Goal: Information Seeking & Learning: Learn about a topic

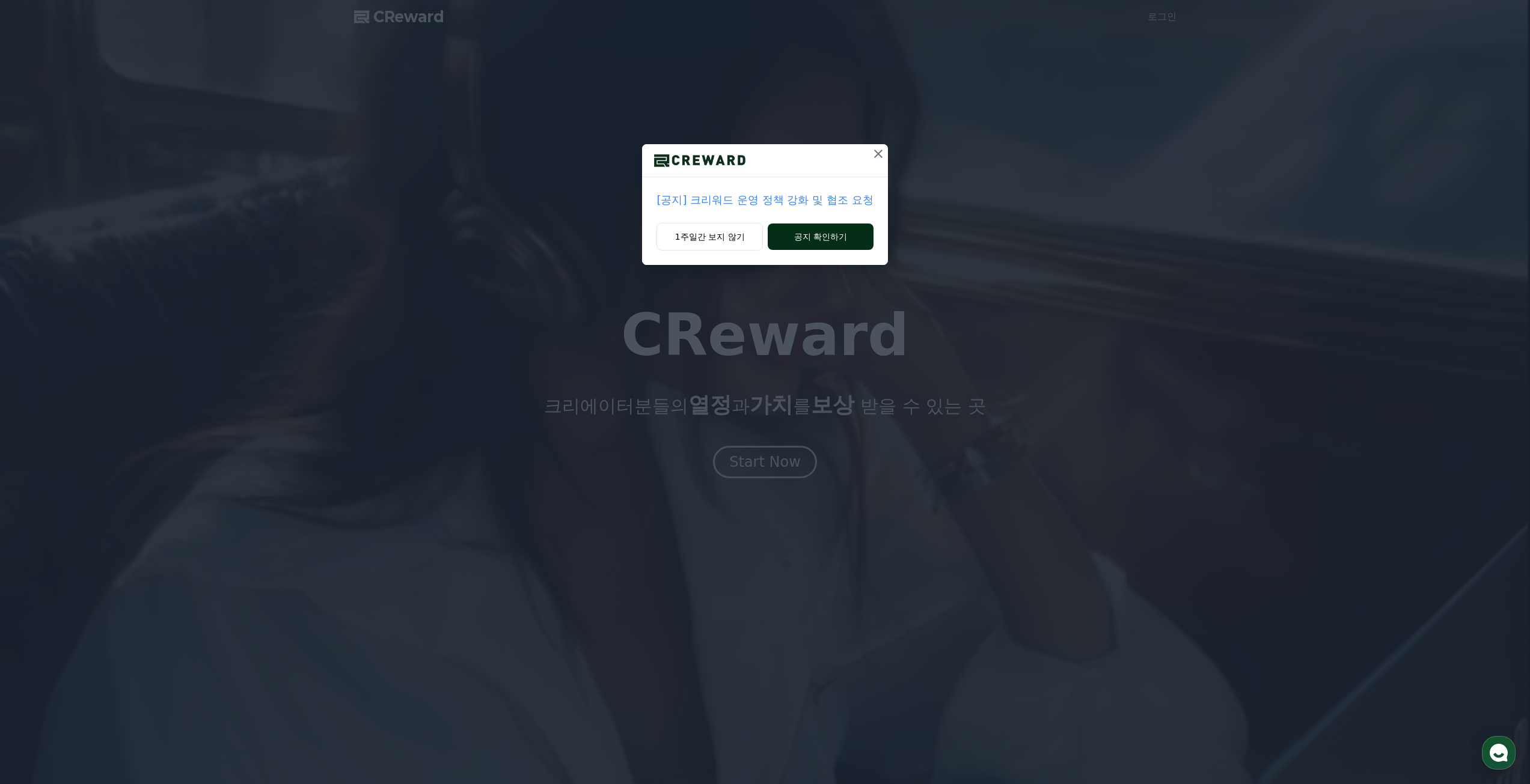
click at [830, 243] on button "공지 확인하기" at bounding box center [820, 236] width 105 height 27
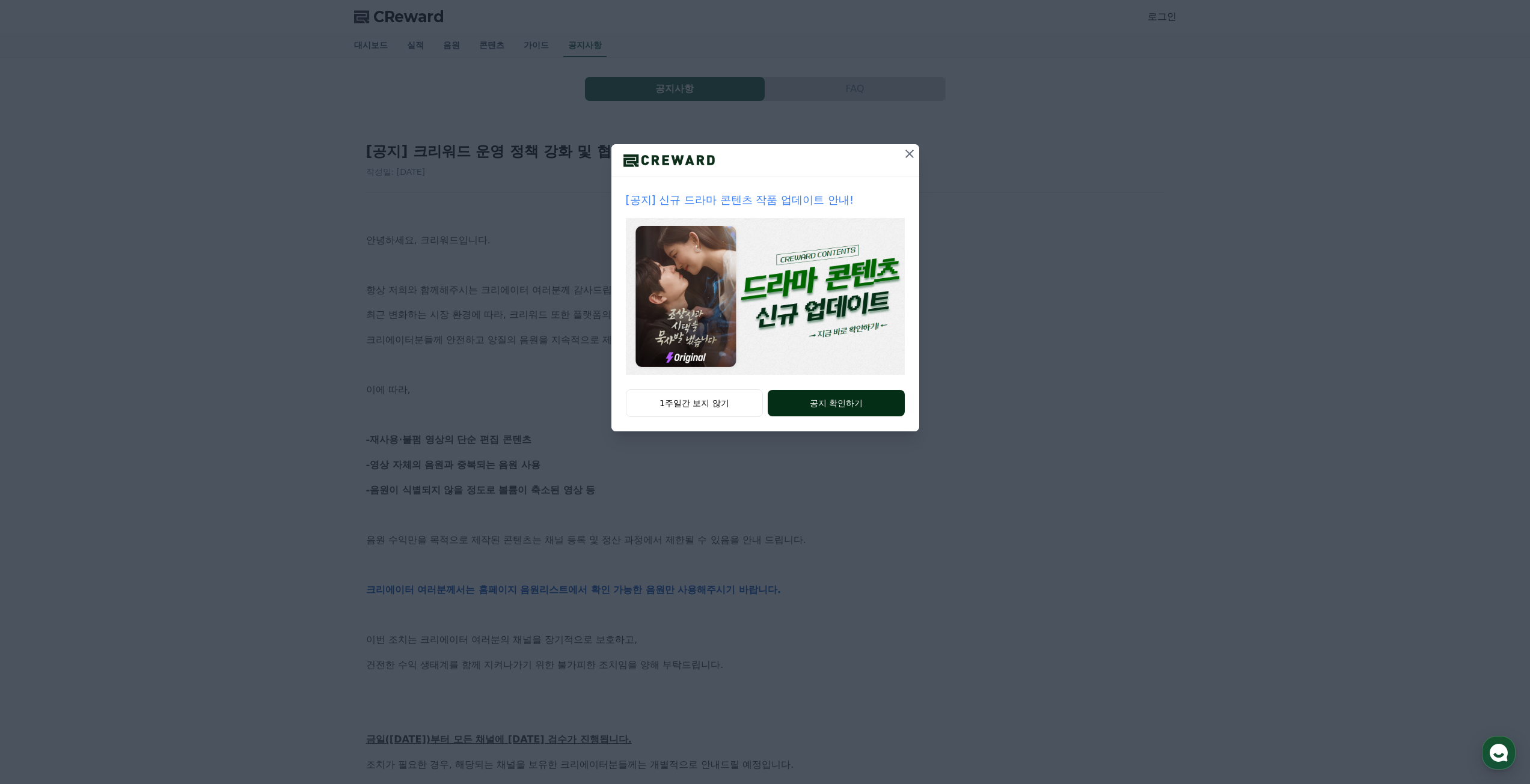
click at [851, 414] on button "공지 확인하기" at bounding box center [836, 403] width 136 height 27
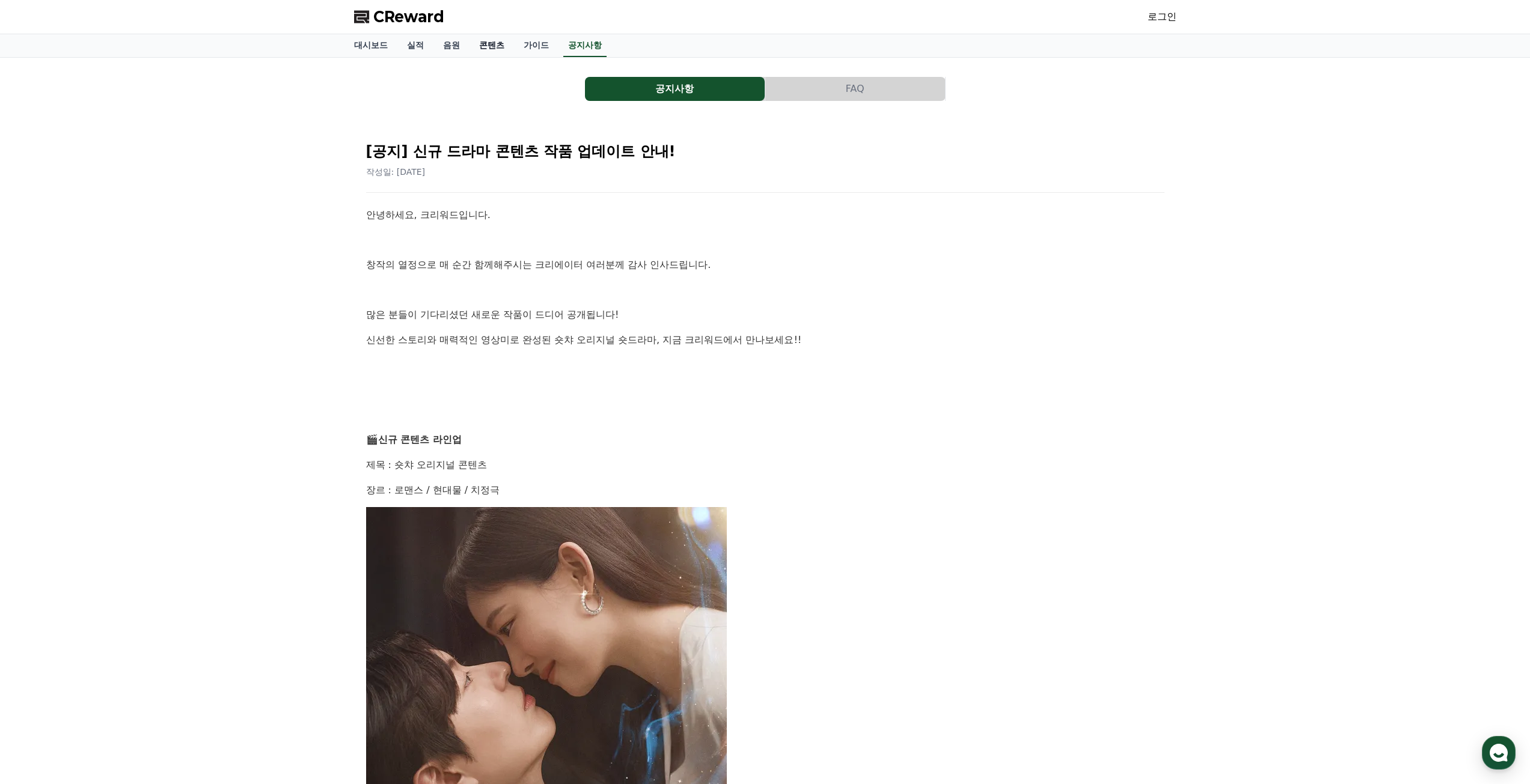
click at [488, 47] on link "콘텐츠" at bounding box center [492, 45] width 44 height 23
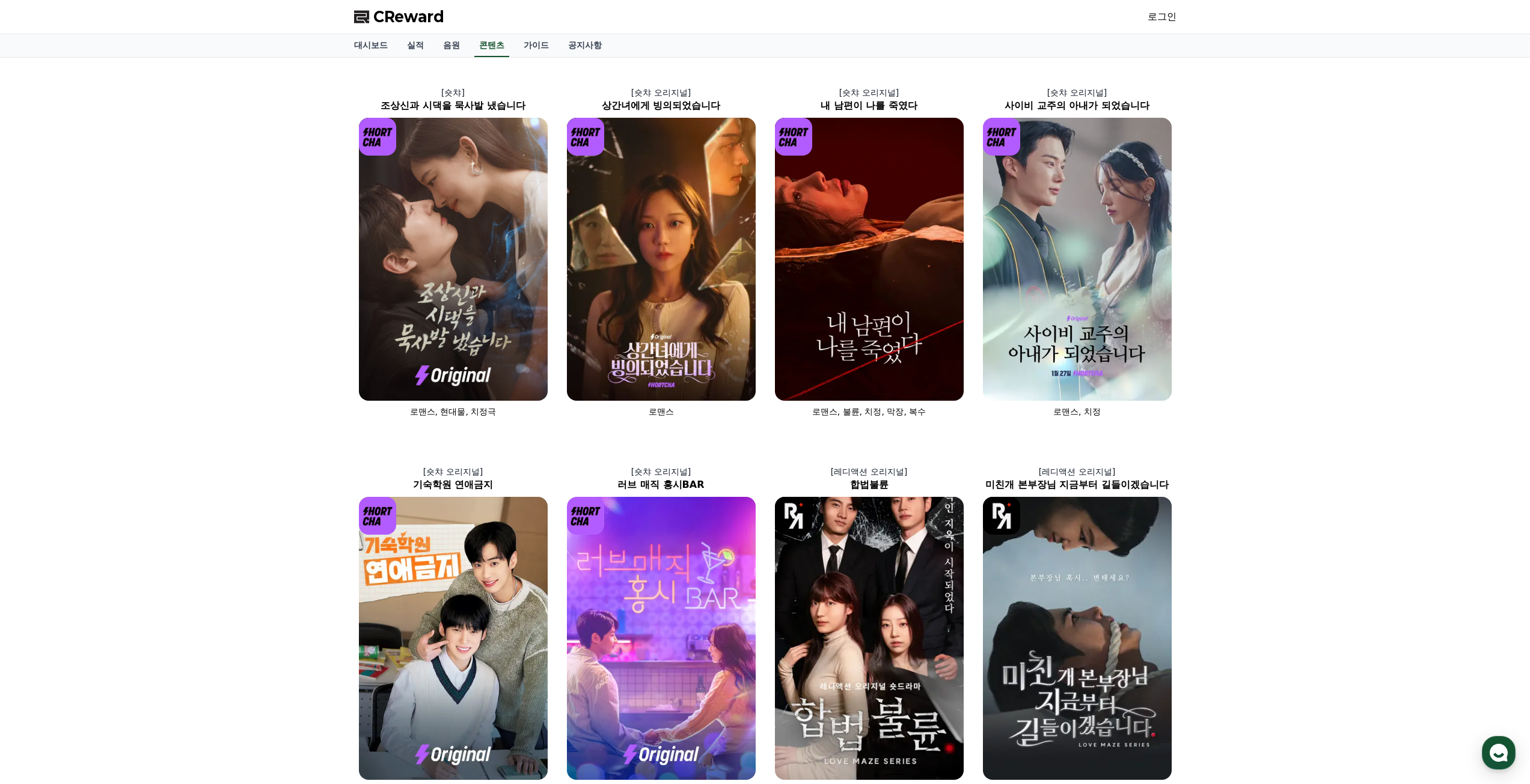
click at [1322, 506] on div "[숏챠] 조상신과 시댁을 묵사발 냈습니다 로맨스, 현대물, 치정극 [숏챠 오리지널] 상간녀에게 빙의되었습니다 로맨스 [숏챠 오리지널] 내 남편…" at bounding box center [765, 624] width 1530 height 1132
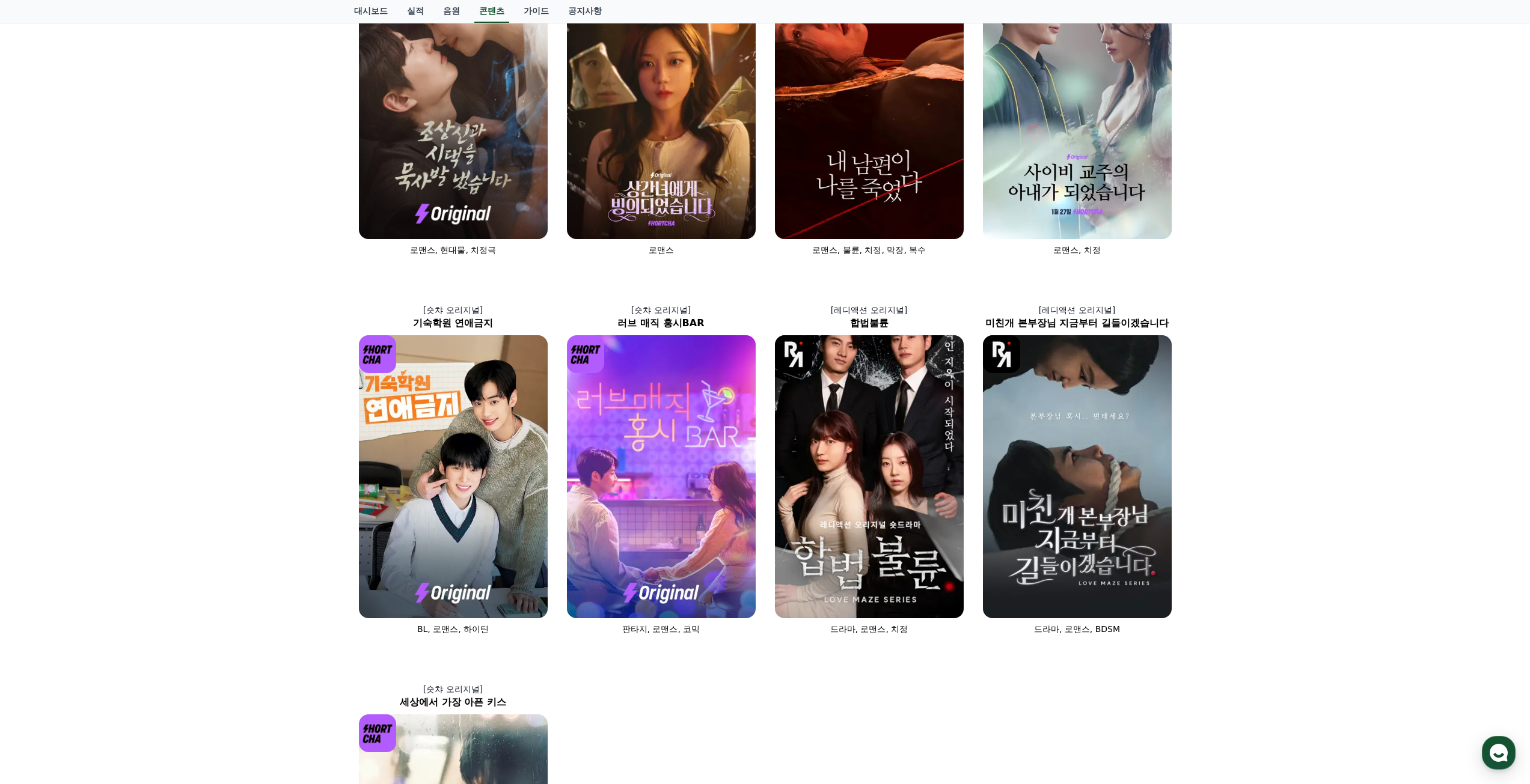
scroll to position [301, 0]
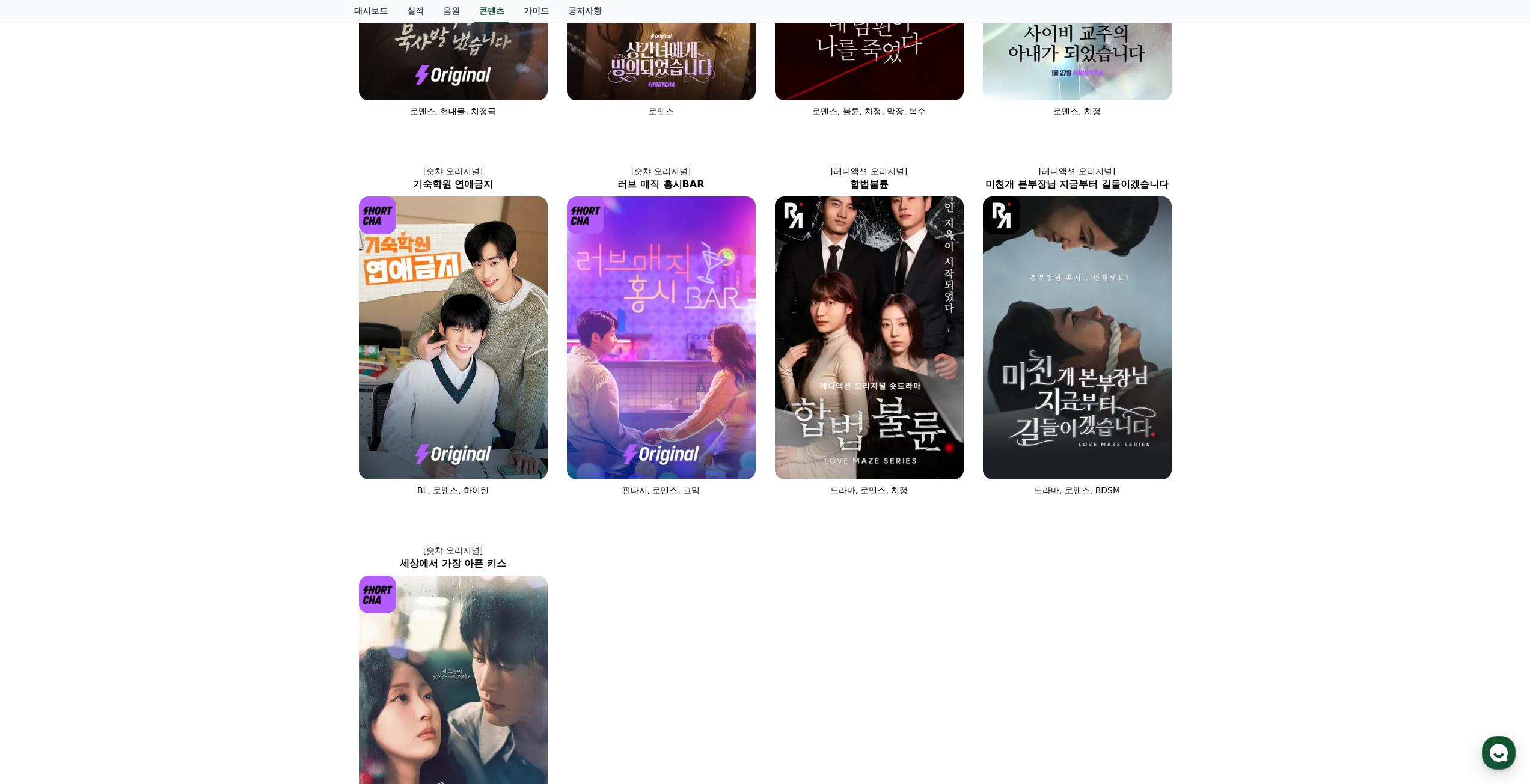
click at [1327, 521] on div "[숏챠] 조상신과 시댁을 묵사발 냈습니다 로맨스, 현대물, 치정극 [숏챠 오리지널] 상간녀에게 빙의되었습니다 로맨스 [숏챠 오리지널] 내 남편…" at bounding box center [765, 324] width 1530 height 1132
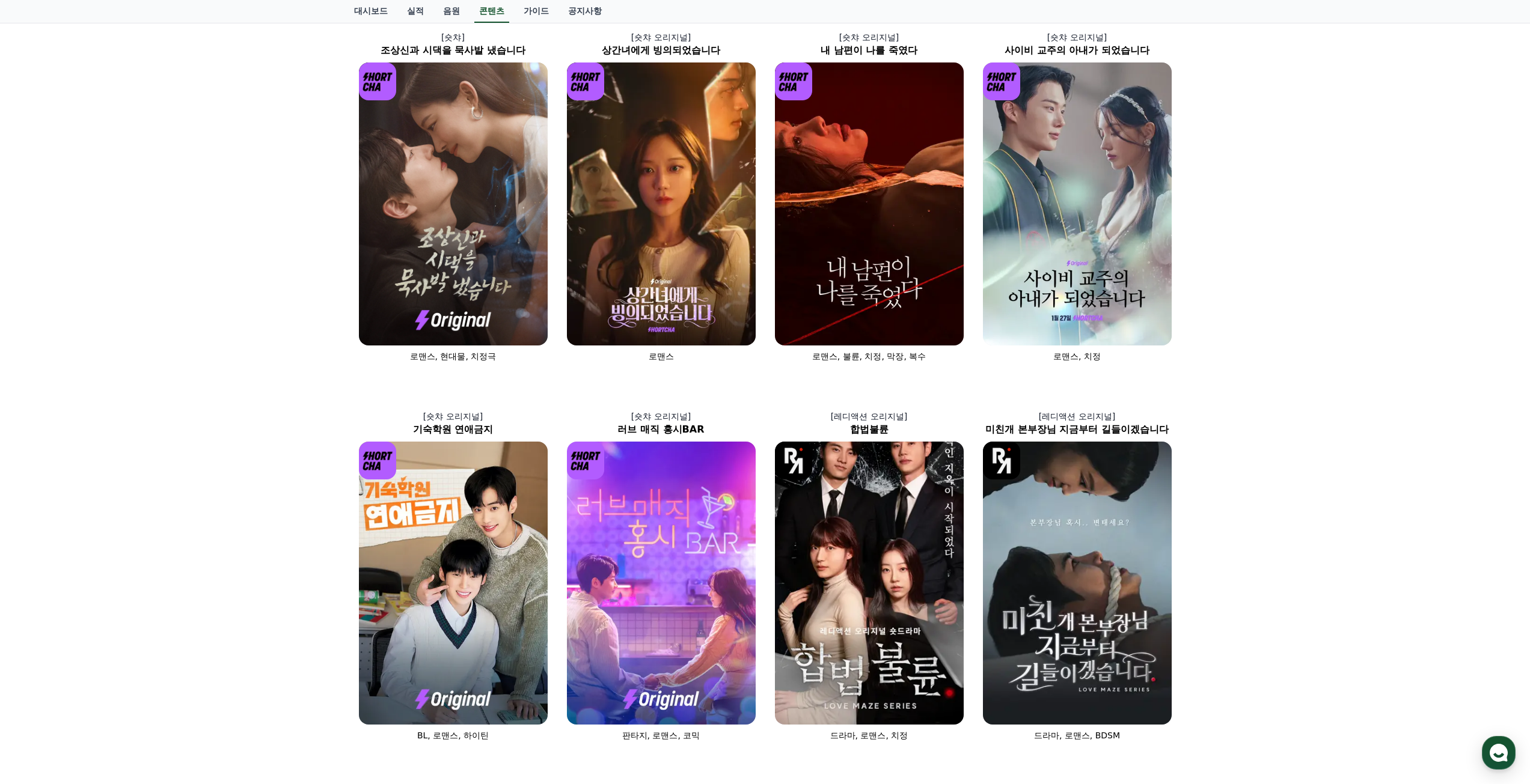
scroll to position [0, 0]
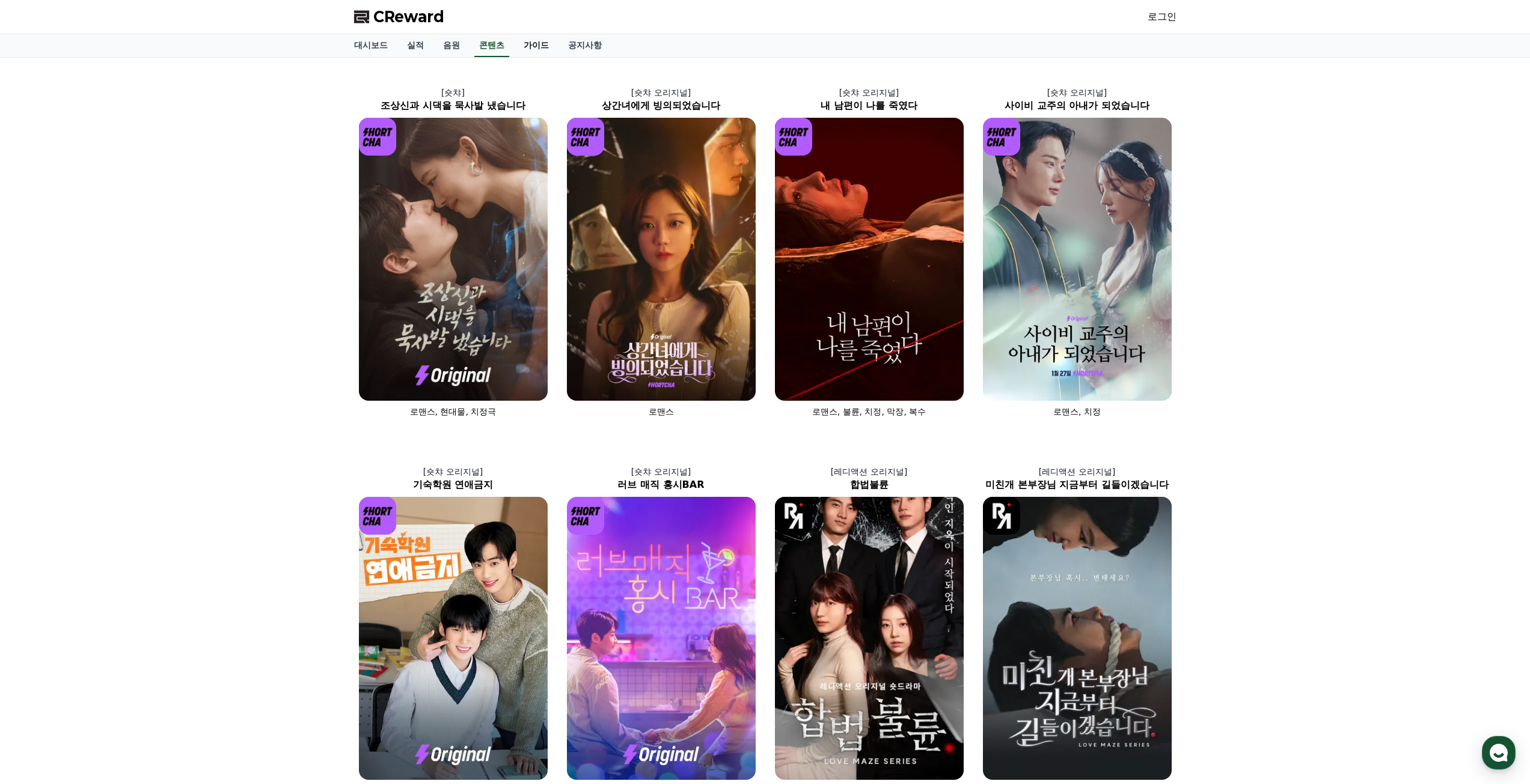
click at [532, 48] on link "가이드" at bounding box center [536, 45] width 44 height 23
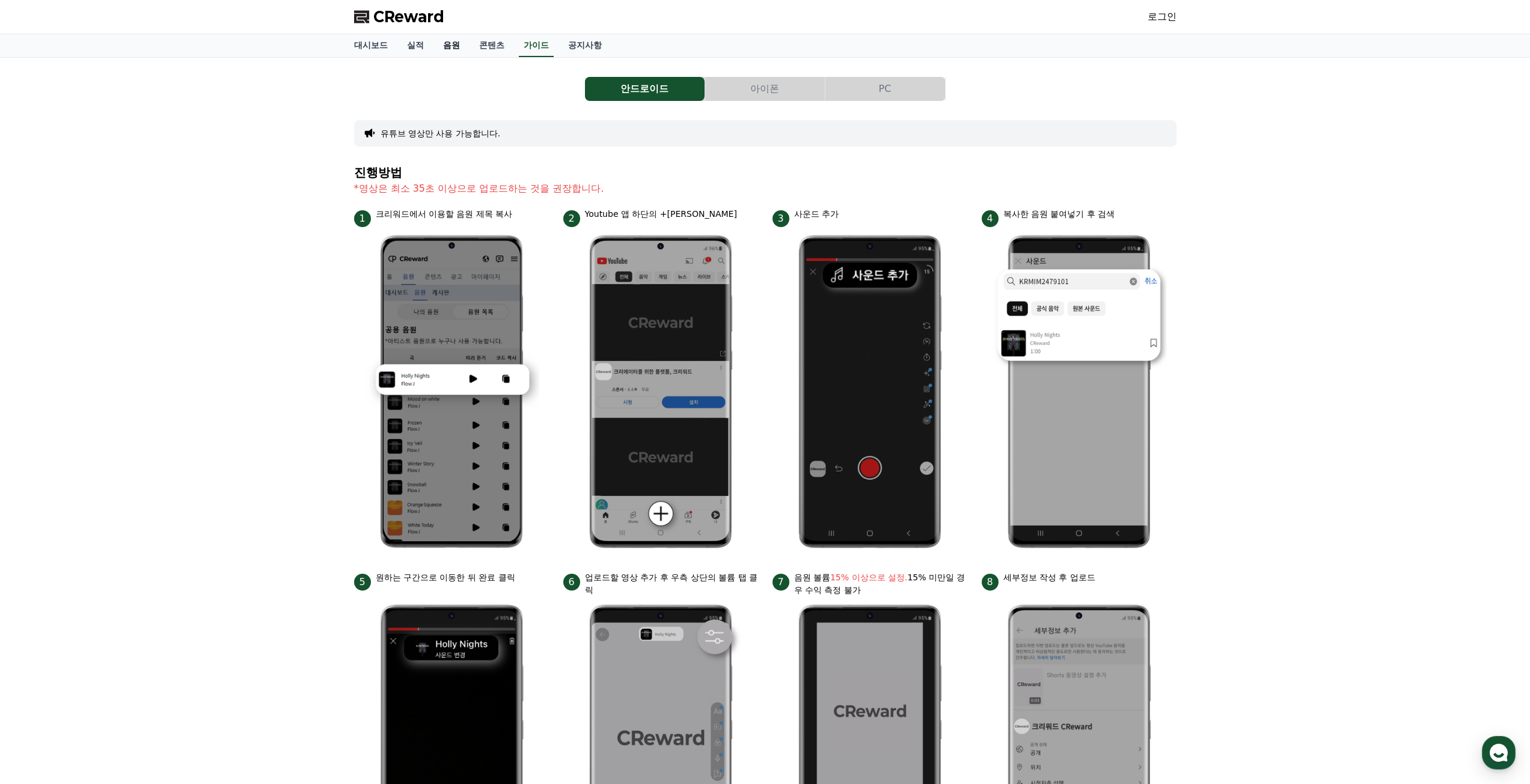
click at [459, 47] on link "음원" at bounding box center [451, 45] width 36 height 23
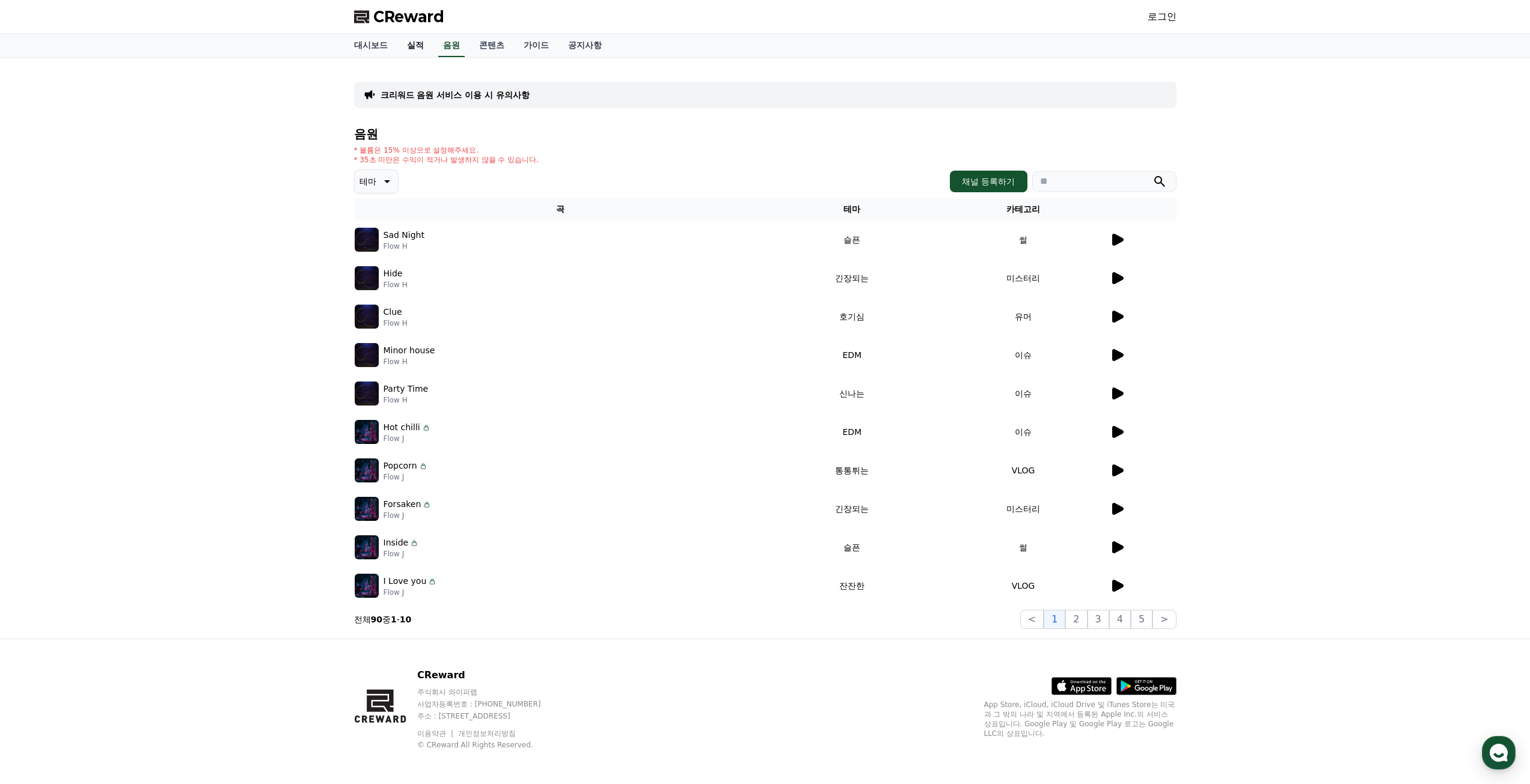
click at [417, 48] on link "실적" at bounding box center [415, 45] width 36 height 23
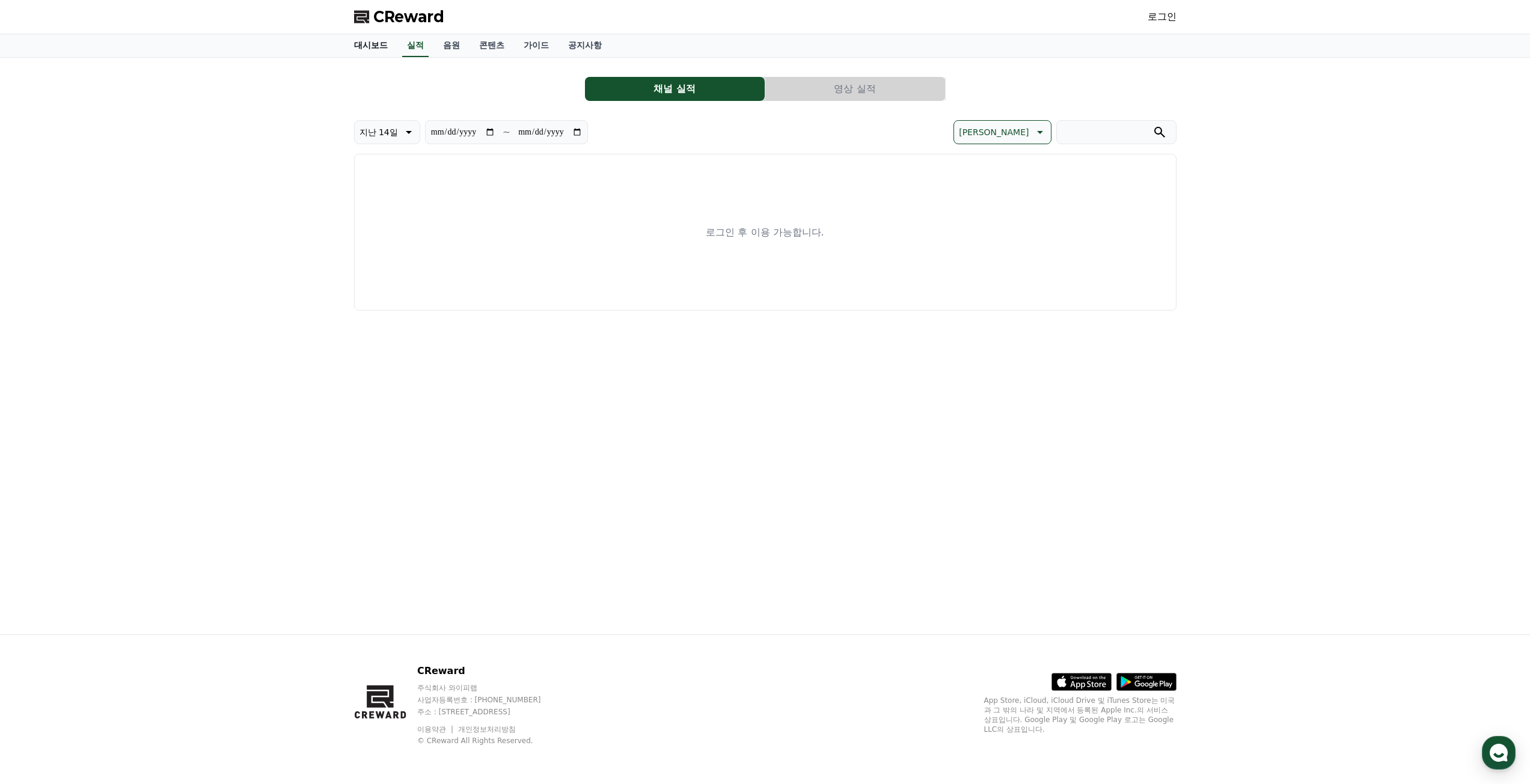
click at [378, 45] on link "대시보드" at bounding box center [371, 45] width 53 height 23
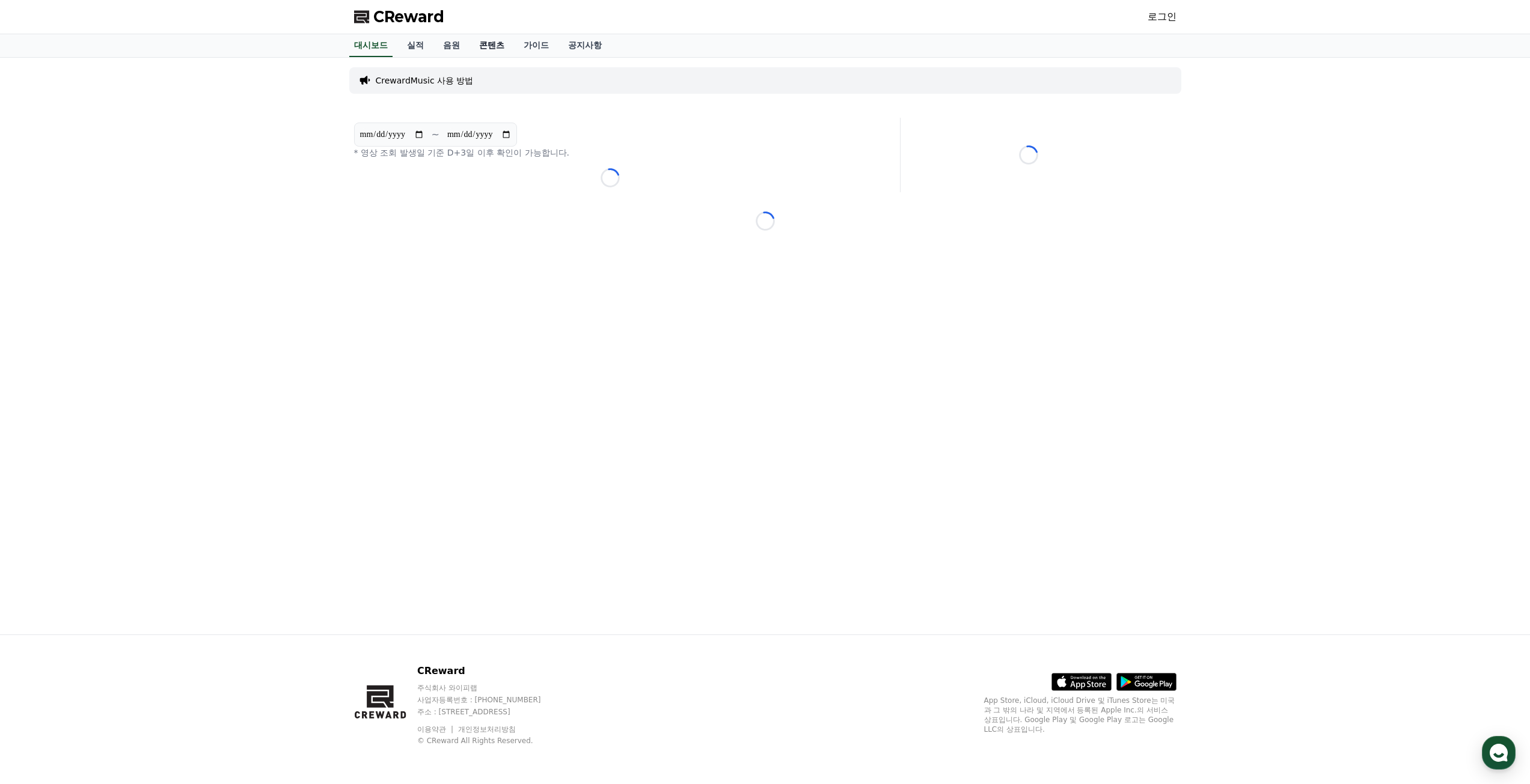
click at [502, 49] on link "콘텐츠" at bounding box center [492, 45] width 44 height 23
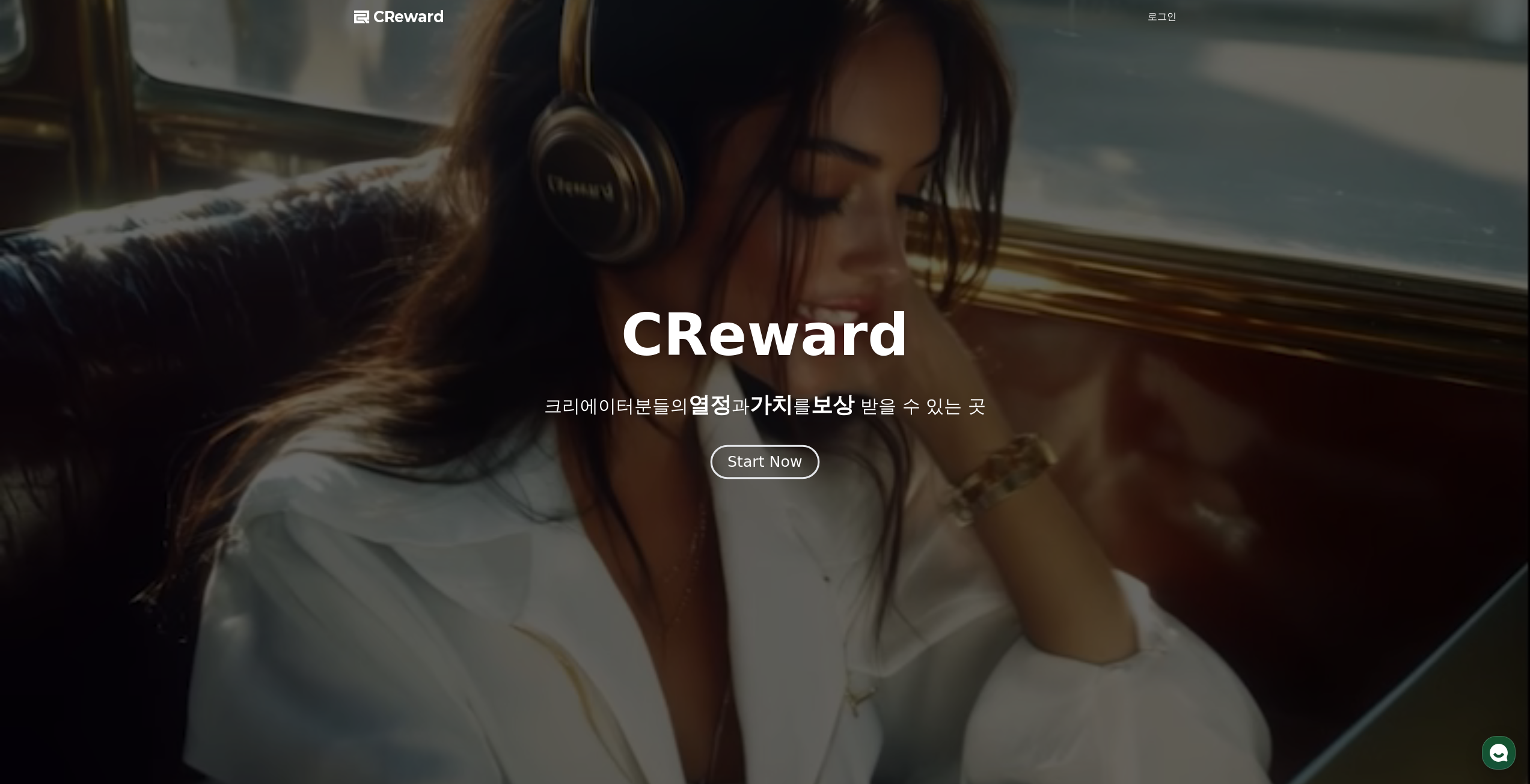
click at [773, 459] on div "Start Now" at bounding box center [764, 462] width 74 height 20
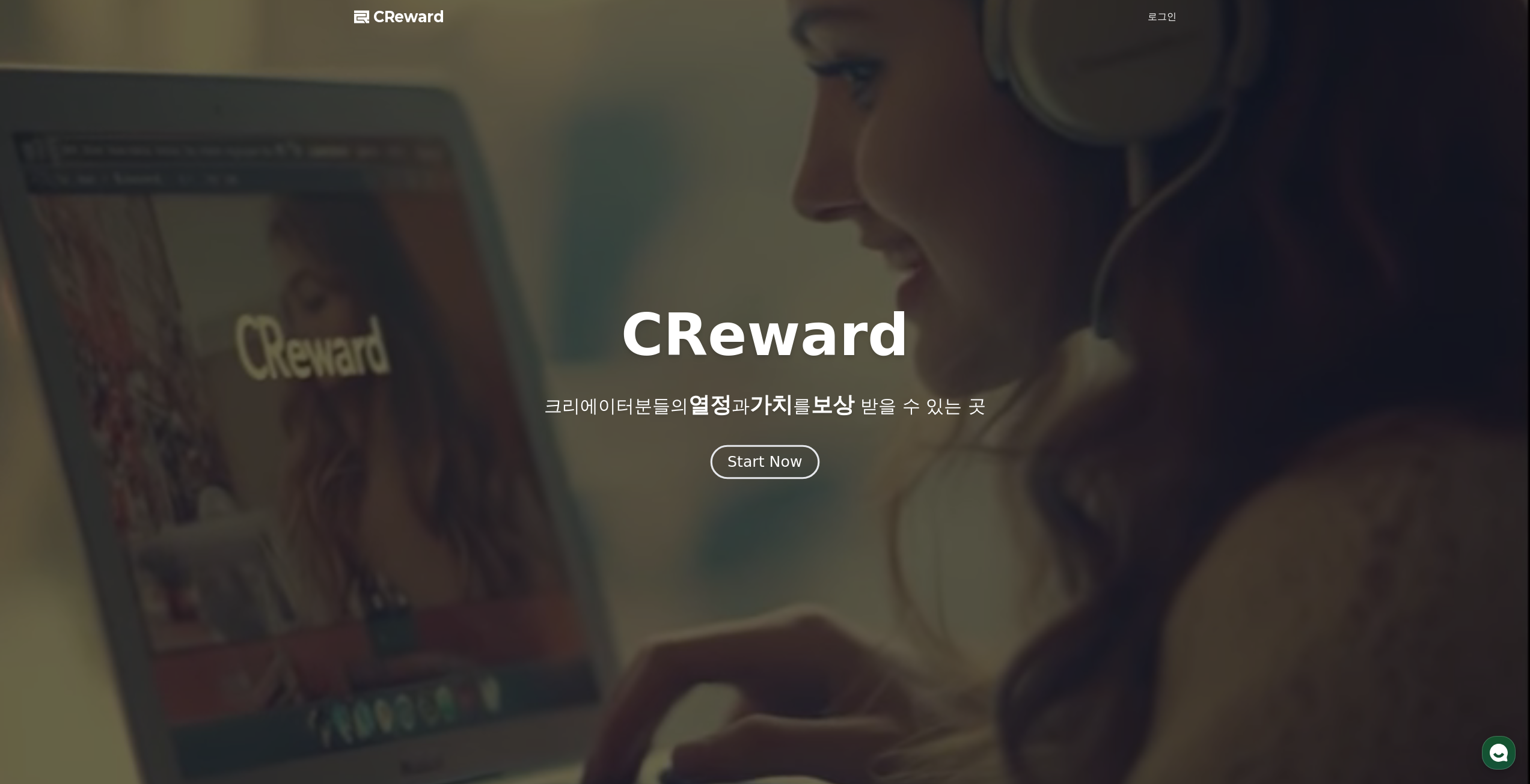
click at [748, 459] on div "Start Now" at bounding box center [764, 462] width 74 height 20
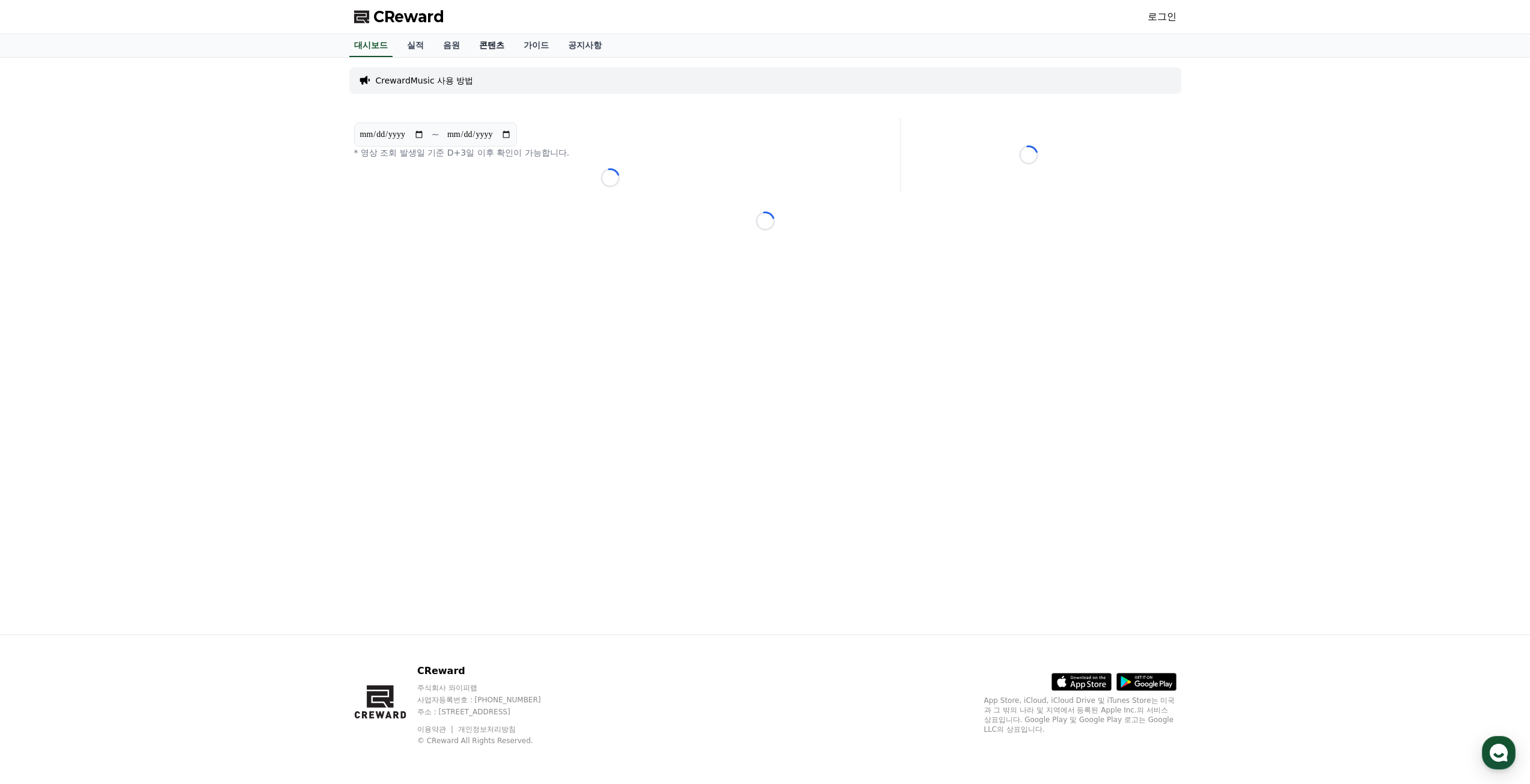
click at [490, 47] on link "콘텐츠" at bounding box center [492, 45] width 44 height 23
click at [610, 44] on link "공지사항" at bounding box center [585, 45] width 53 height 23
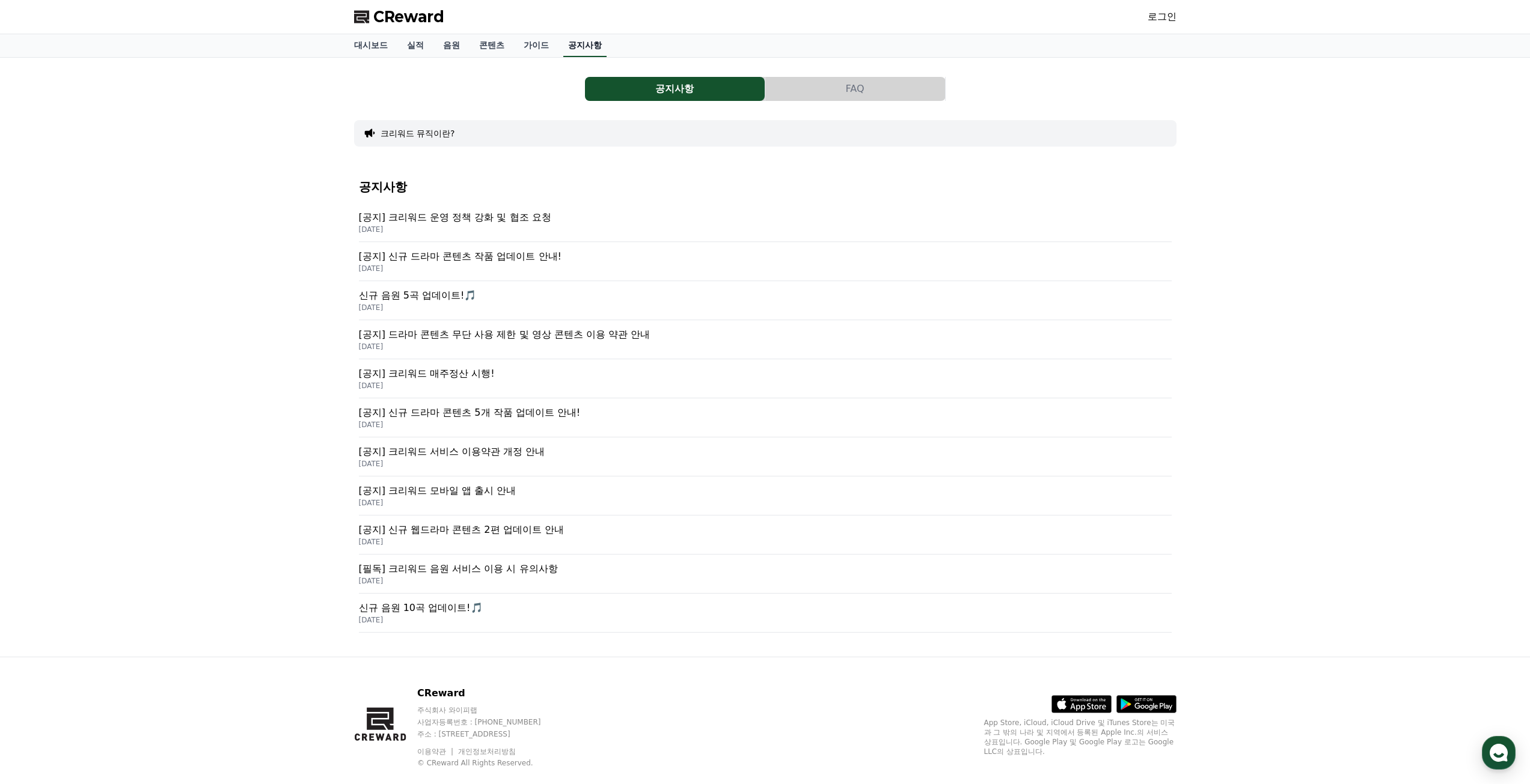
click at [595, 42] on link "공지사항" at bounding box center [584, 45] width 43 height 23
click at [497, 220] on p "[공지] 크리워드 운영 정책 강화 및 협조 요청" at bounding box center [765, 218] width 813 height 15
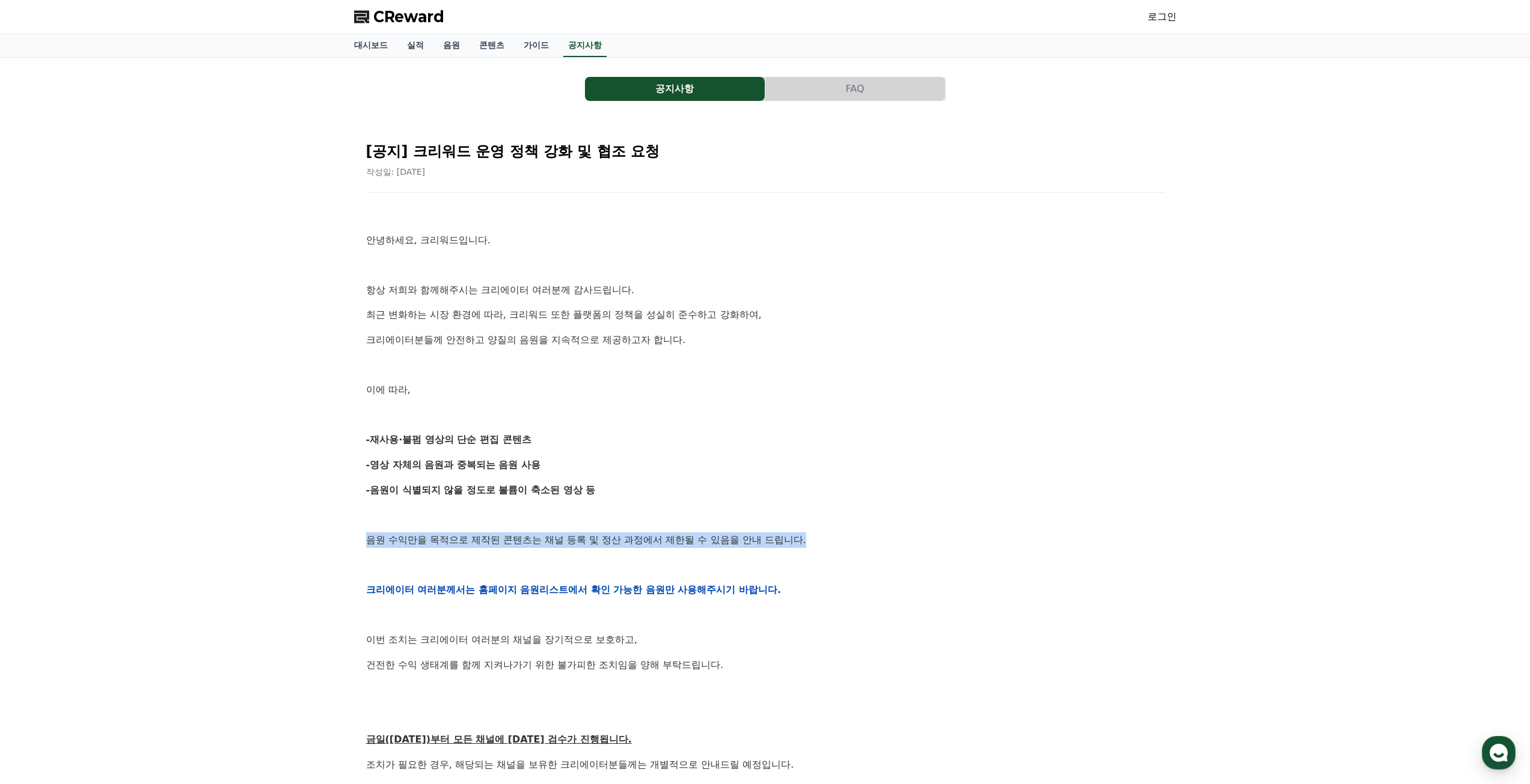
drag, startPoint x: 803, startPoint y: 540, endPoint x: 359, endPoint y: 577, distance: 445.5
click at [356, 540] on div "[공지] 크리워드 운영 정책 강화 및 협조 요청 작성일: [DATE] 안녕하세요, 크리워드입니다. 항상 저희와 함께해주시는 크리에이터 여러분께…" at bounding box center [765, 570] width 822 height 900
click at [336, 586] on div "공지사항 FAQ [공지] 크리워드 운영 정책 강화 및 협조 요청 작성일: [DATE] 안녕하세요, 크리워드입니다. 항상 저희와 함께해주시는 크…" at bounding box center [765, 544] width 1530 height 972
click at [448, 47] on link "음원" at bounding box center [451, 45] width 36 height 23
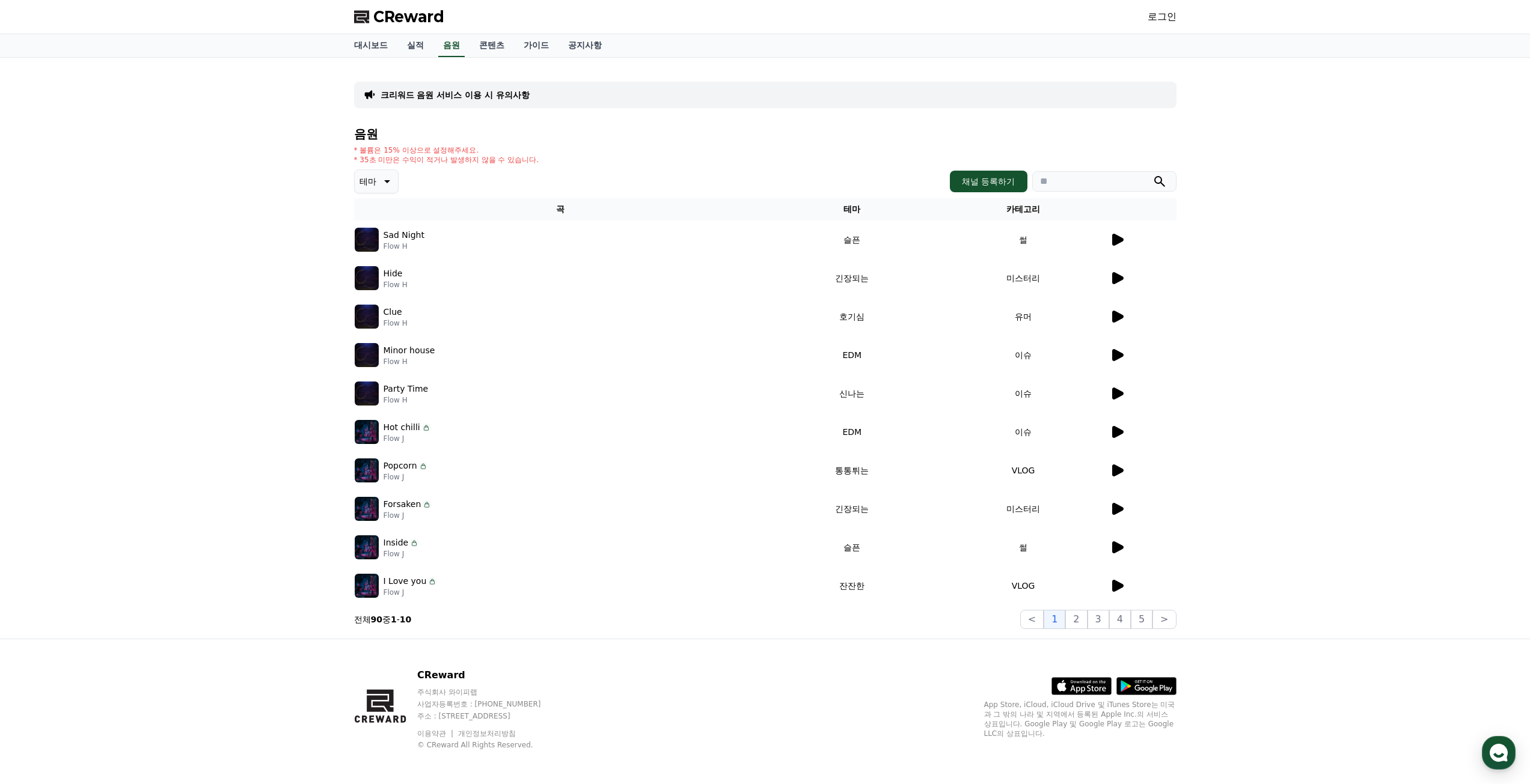
click at [440, 96] on p "크리워드 음원 서비스 이용 시 유의사항" at bounding box center [455, 95] width 149 height 12
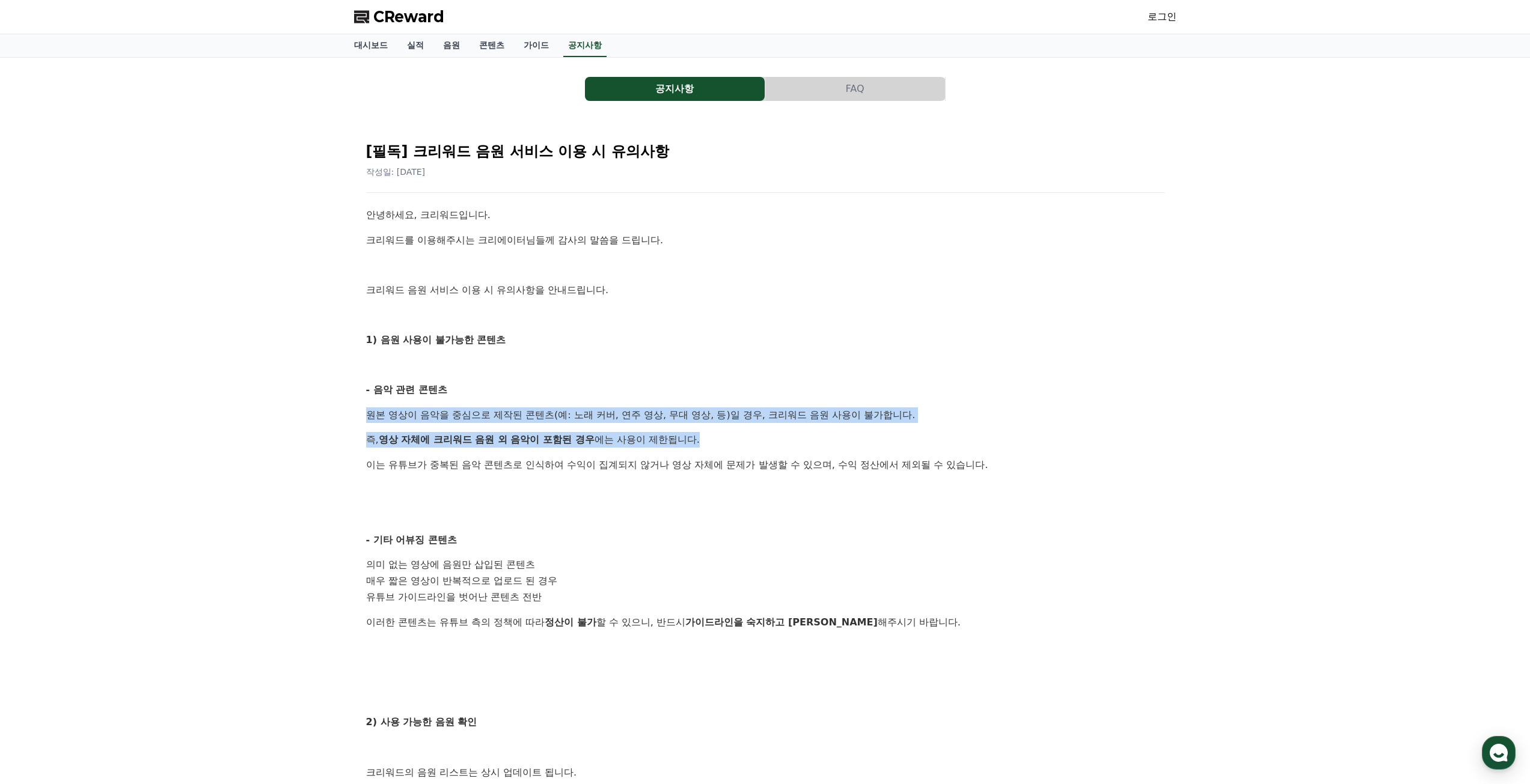
drag, startPoint x: 362, startPoint y: 417, endPoint x: 931, endPoint y: 424, distance: 569.0
click at [931, 424] on div "[필독] 크리워드 음원 서비스 이용 시 유의사항 작성일: [DATE] 안녕하세요, 크리워드입니다. 크리워드를 이용해주시는 크리에이터님들께 감사…" at bounding box center [765, 586] width 813 height 924
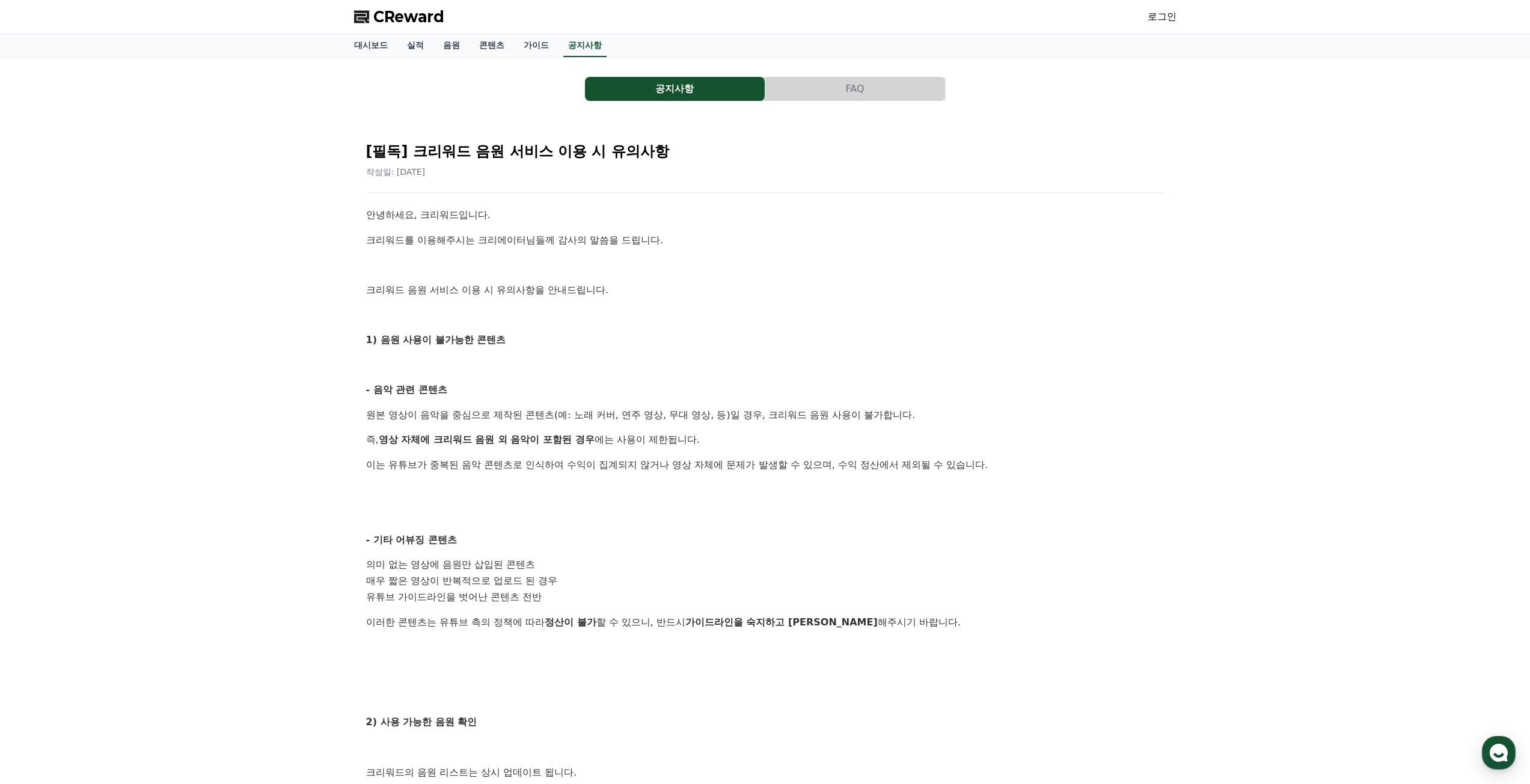
click at [795, 451] on div "안녕하세요, 크리워드입니다. 크리워드를 이용해주시는 크리에이터님들께 감사의 말씀을 드립니다. 크리워드 음원 서비스 이용 시 유의사항을 안내드립…" at bounding box center [765, 607] width 798 height 798
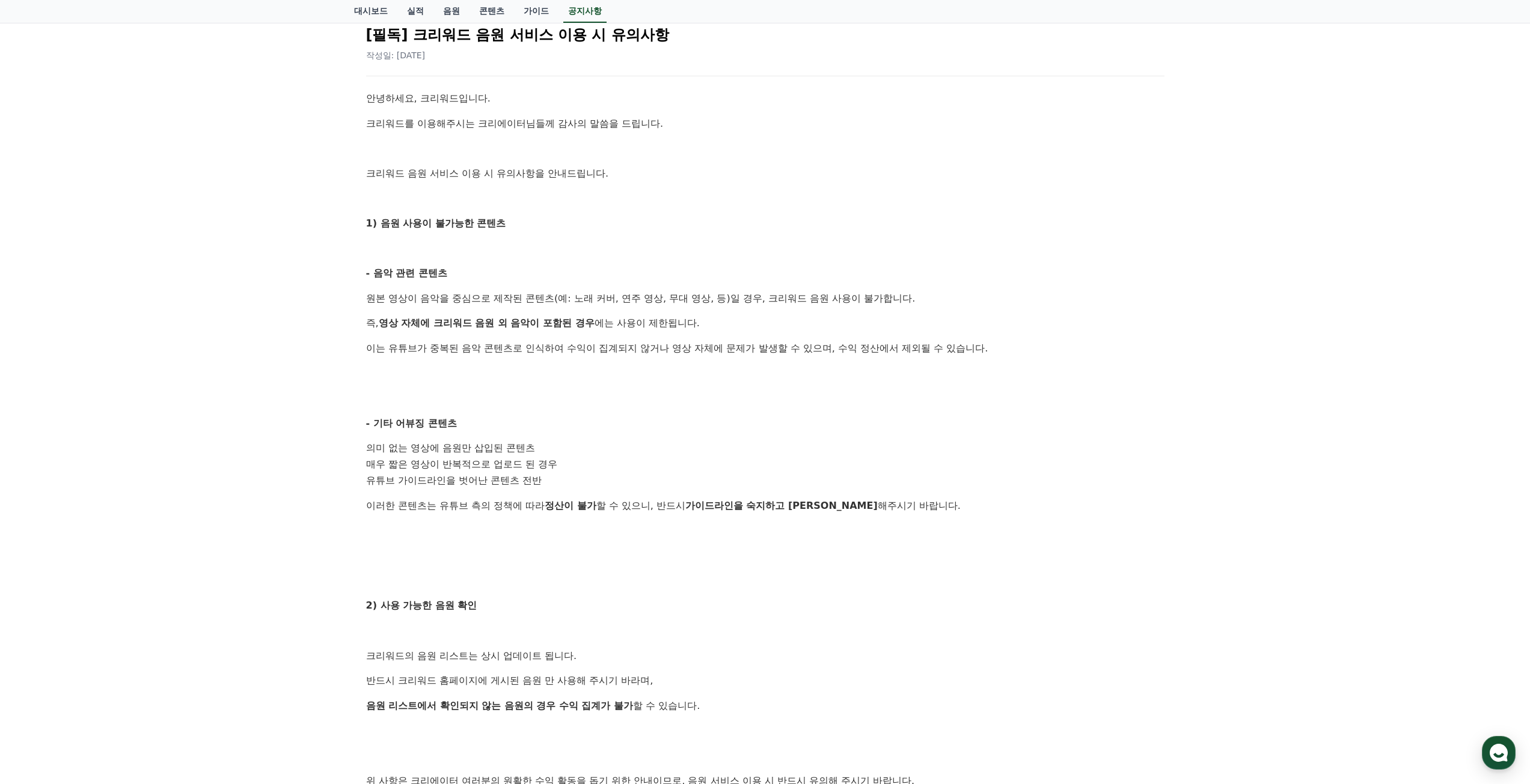
scroll to position [120, 0]
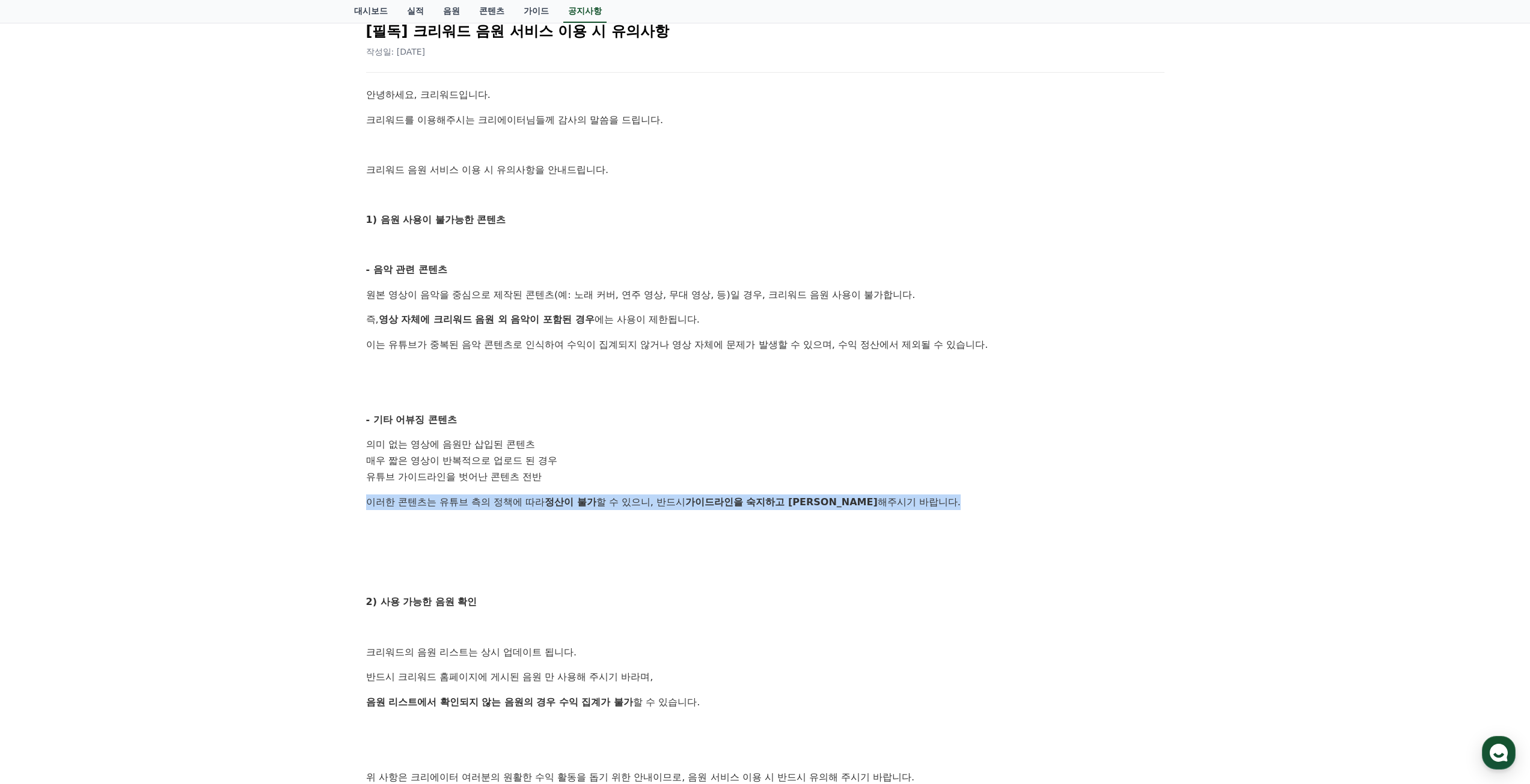
drag, startPoint x: 775, startPoint y: 505, endPoint x: 351, endPoint y: 493, distance: 424.2
click at [351, 493] on div "공지사항 FAQ [필독] 크리워드 음원 서비스 이용 시 유의사항 작성일: [DATE] 안녕하세요, 크리워드입니다. 크리워드를 이용해주시는 크리…" at bounding box center [765, 439] width 832 height 995
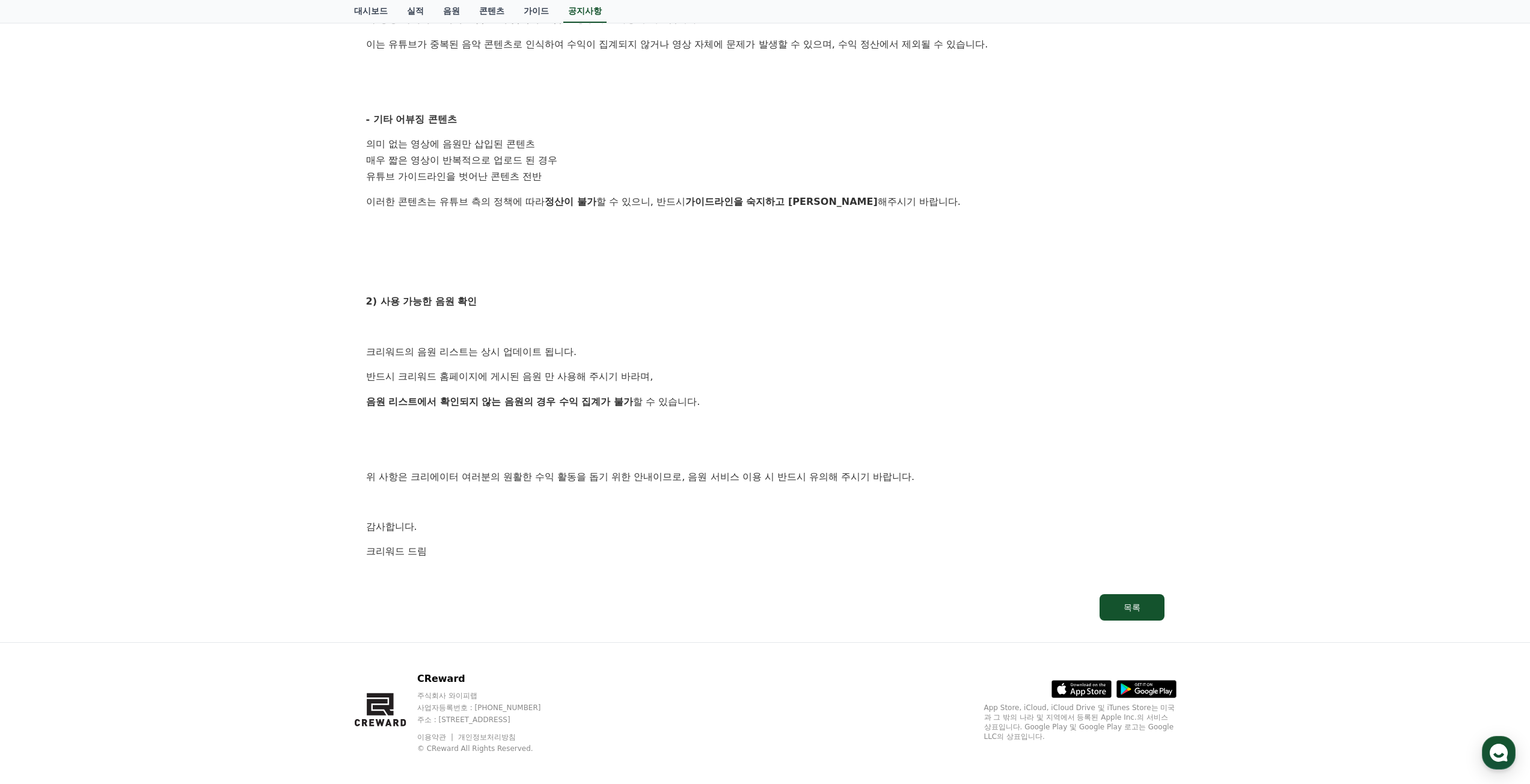
click at [848, 454] on p at bounding box center [765, 451] width 798 height 16
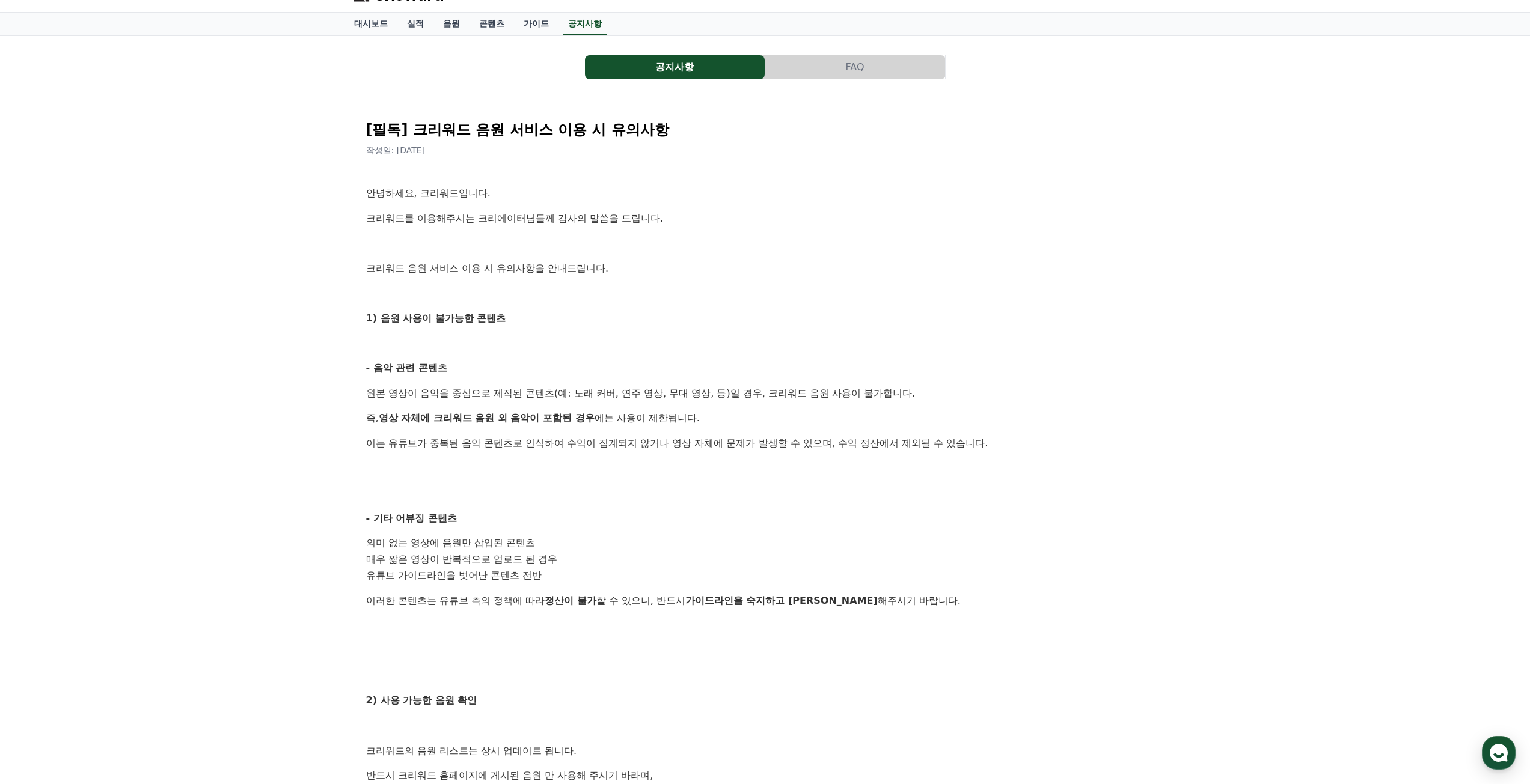
scroll to position [0, 0]
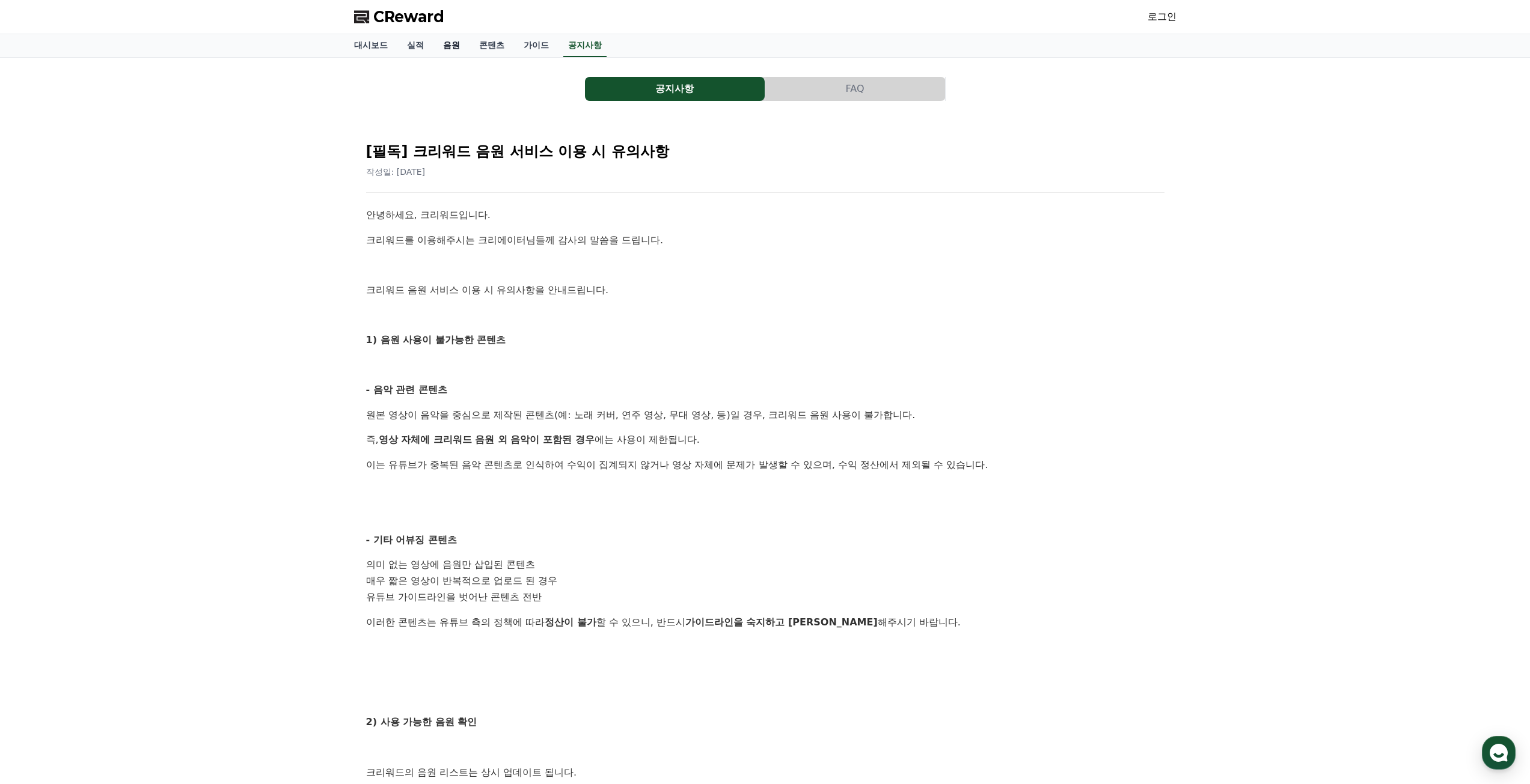
click at [447, 51] on link "음원" at bounding box center [451, 45] width 36 height 23
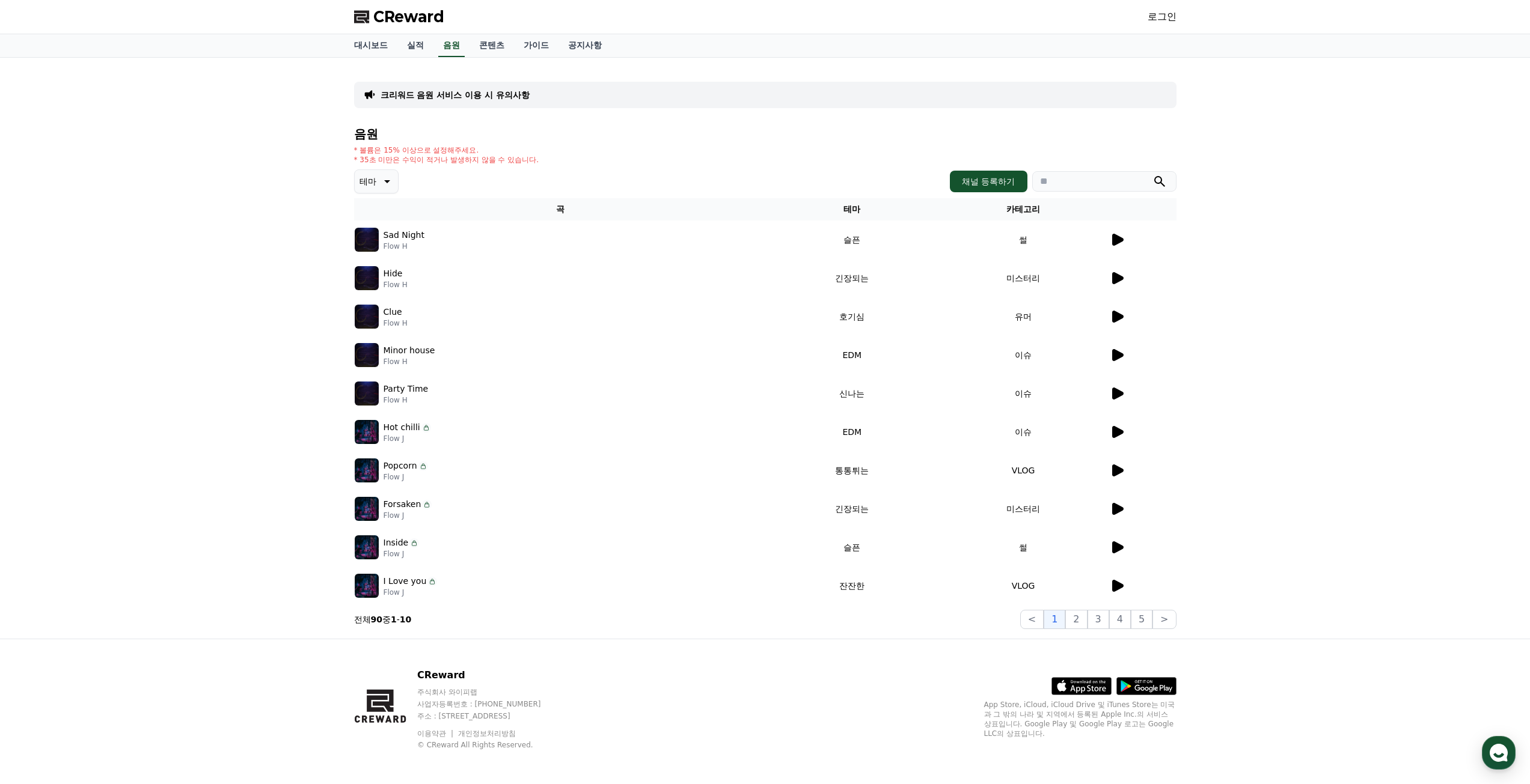
click at [1112, 306] on td at bounding box center [1142, 317] width 67 height 39
click at [1113, 313] on icon at bounding box center [1117, 316] width 11 height 12
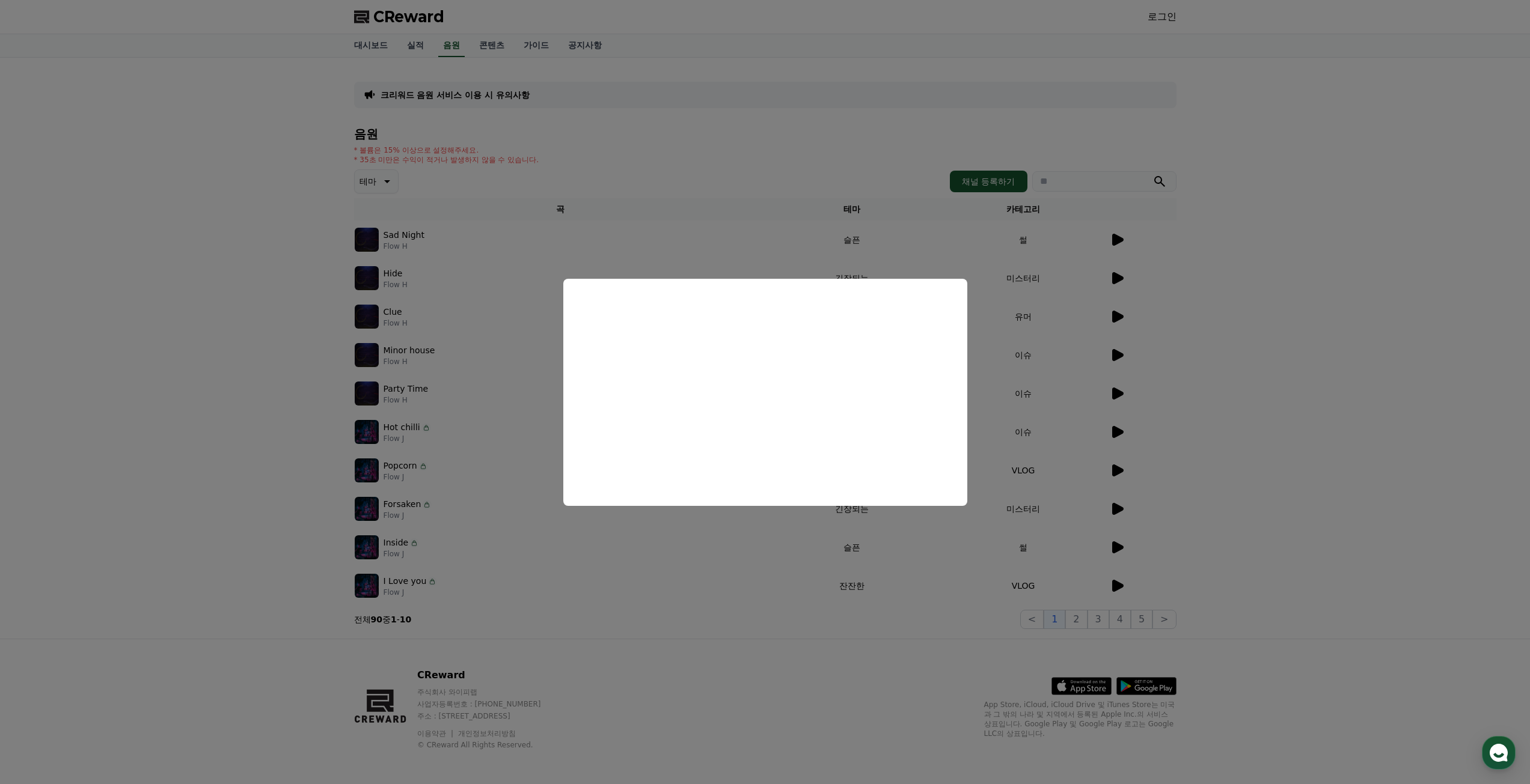
click at [1080, 294] on button "close modal" at bounding box center [765, 392] width 1530 height 784
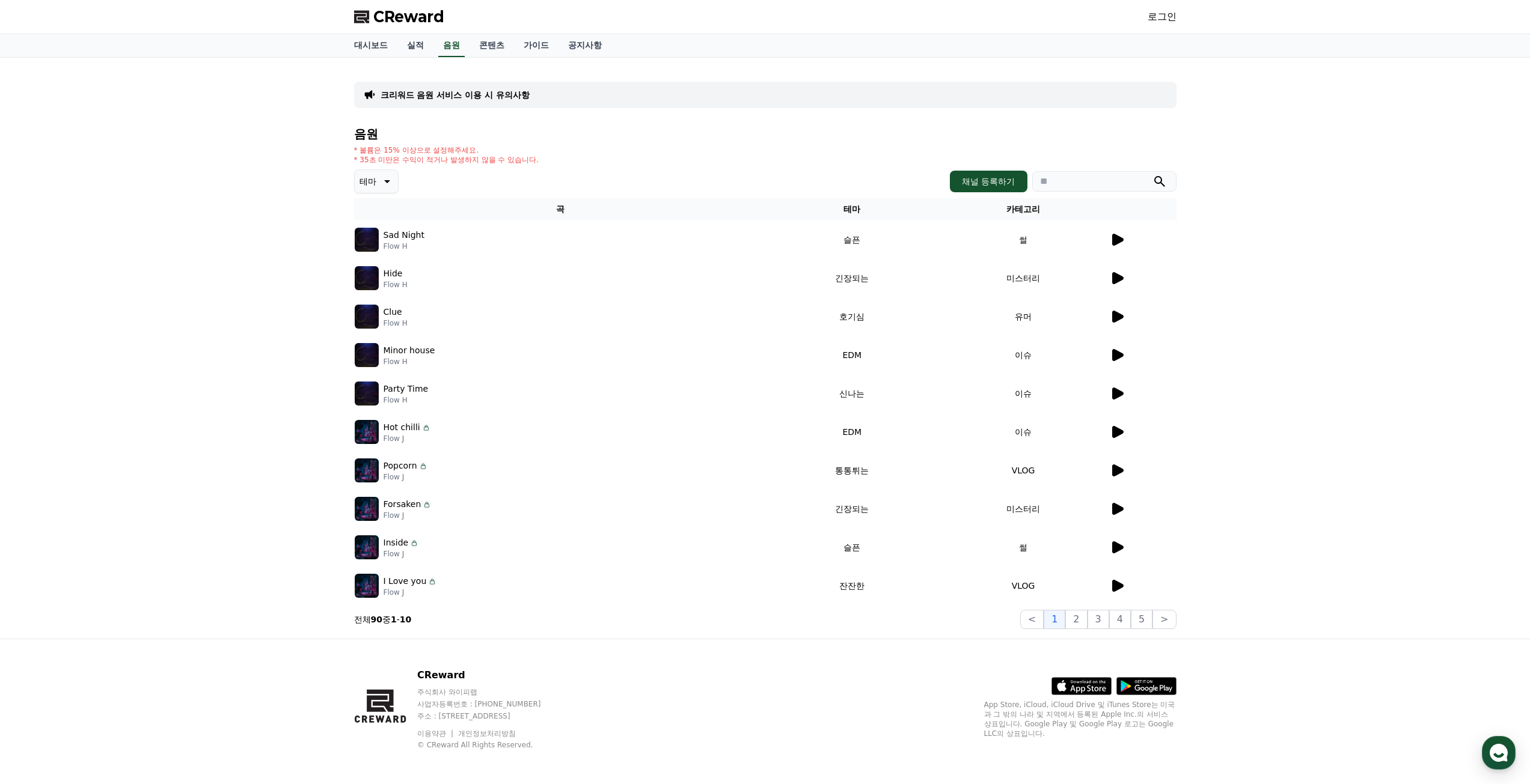
click at [1120, 278] on icon at bounding box center [1117, 278] width 11 height 12
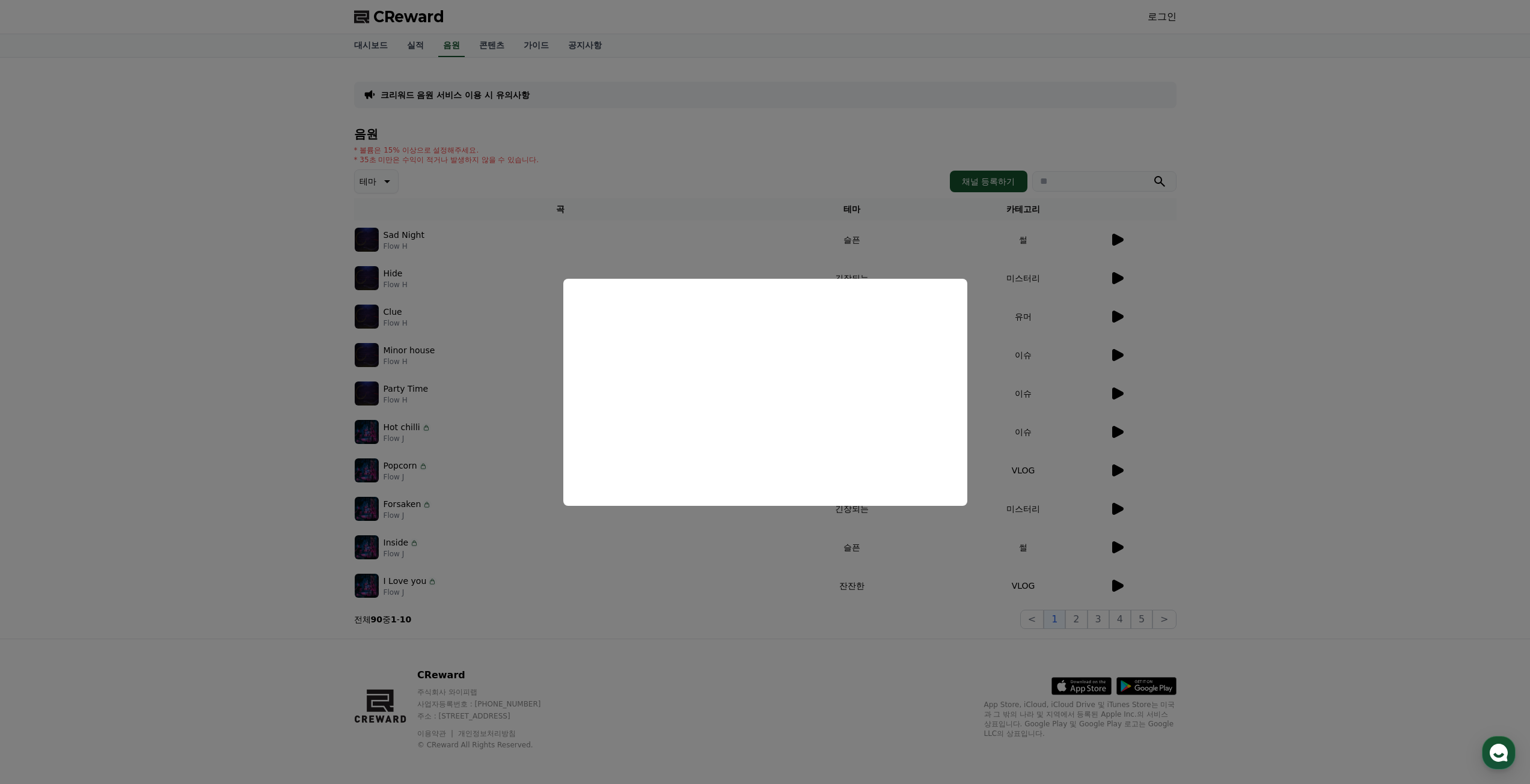
click at [1062, 302] on button "close modal" at bounding box center [765, 392] width 1530 height 784
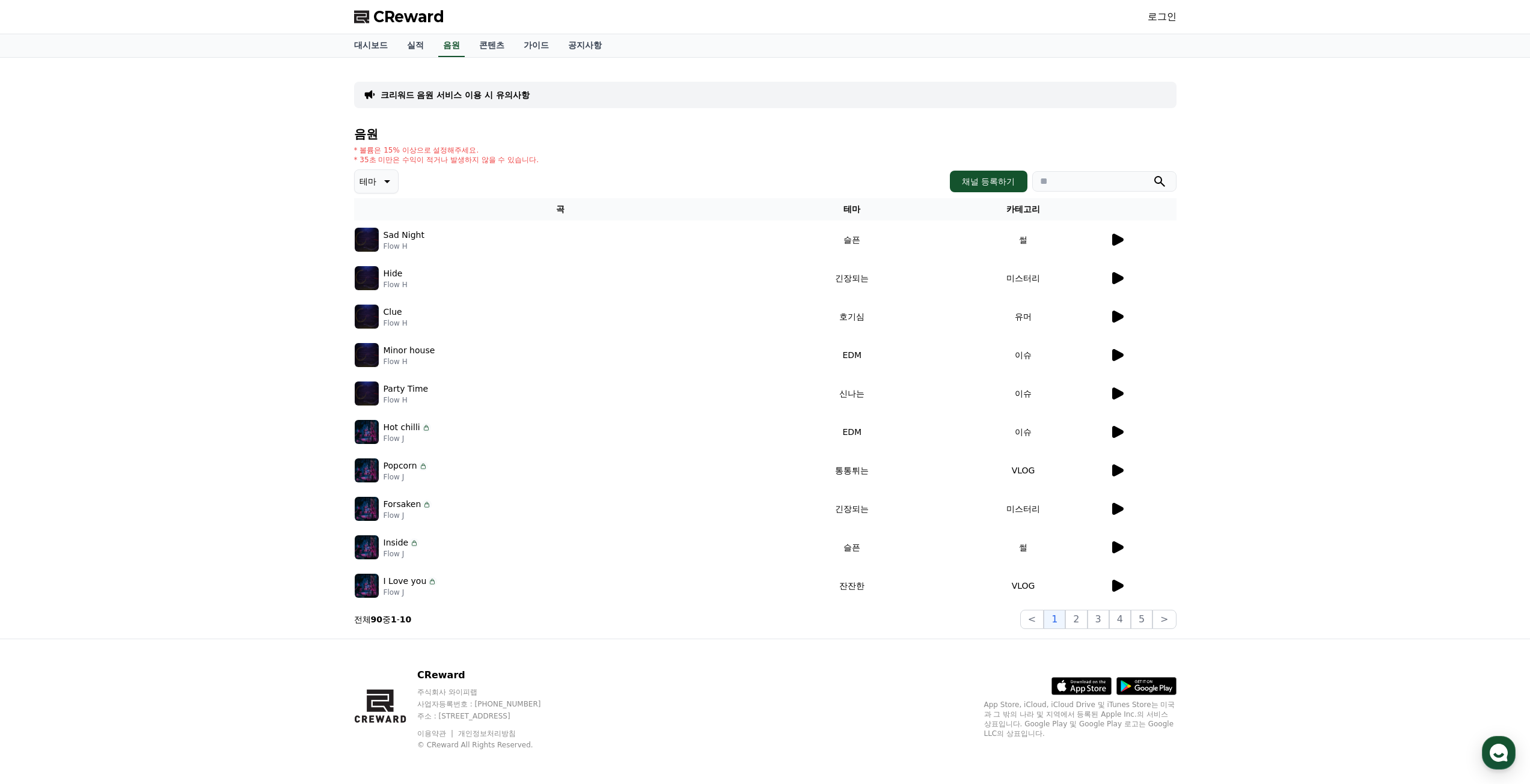
click at [1116, 471] on icon at bounding box center [1117, 470] width 11 height 12
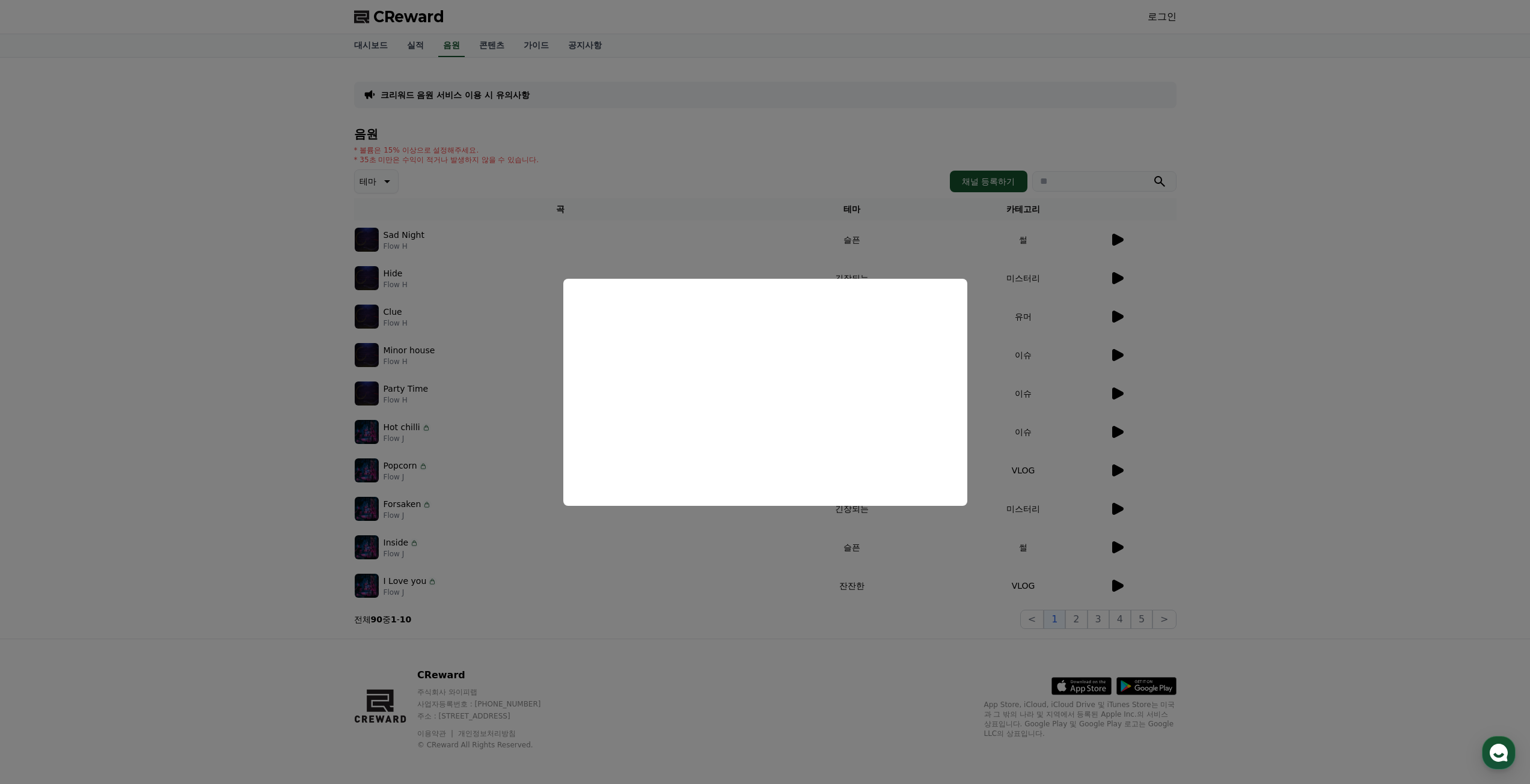
click at [1031, 433] on button "close modal" at bounding box center [765, 392] width 1530 height 784
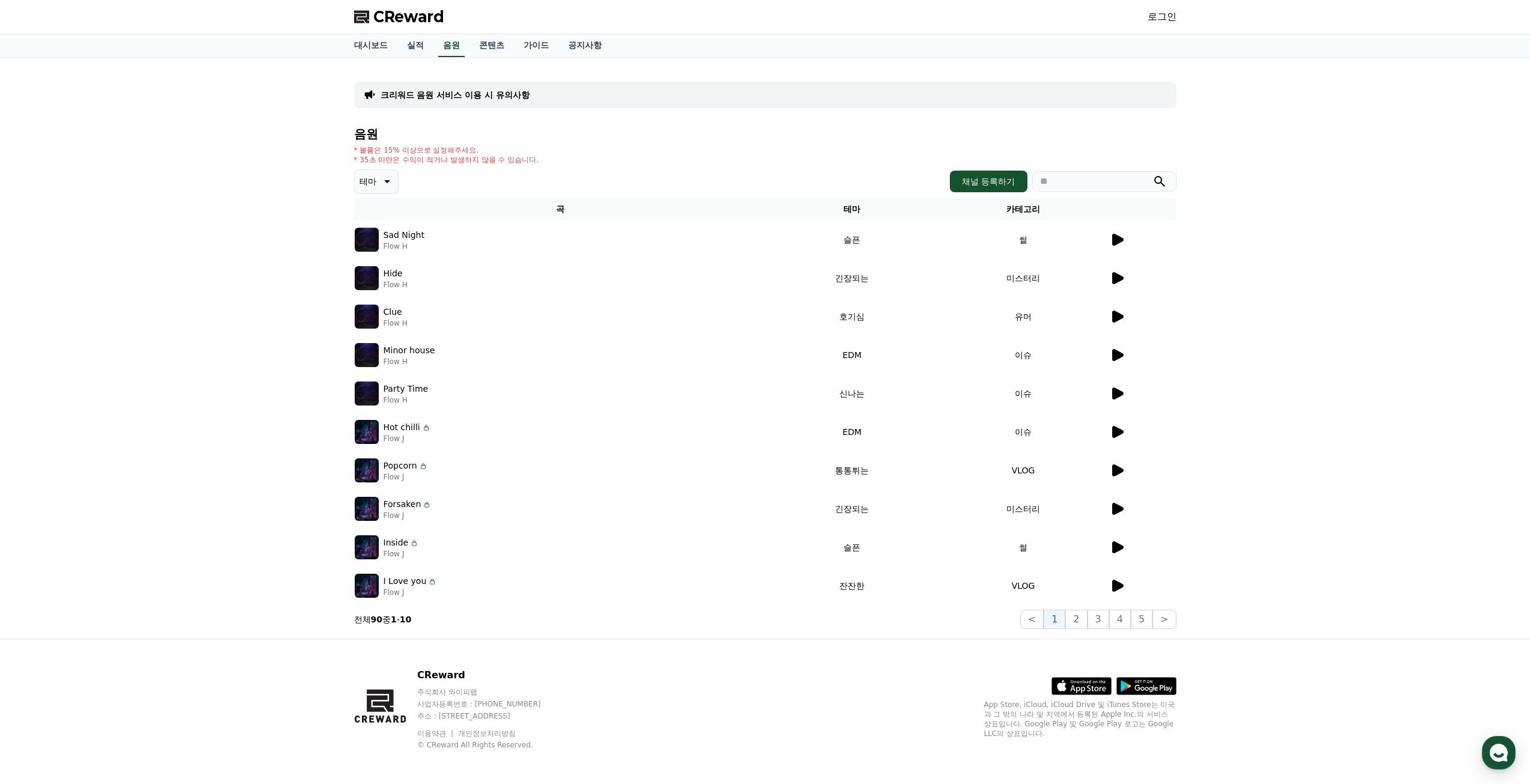
click at [1112, 509] on icon at bounding box center [1117, 508] width 11 height 12
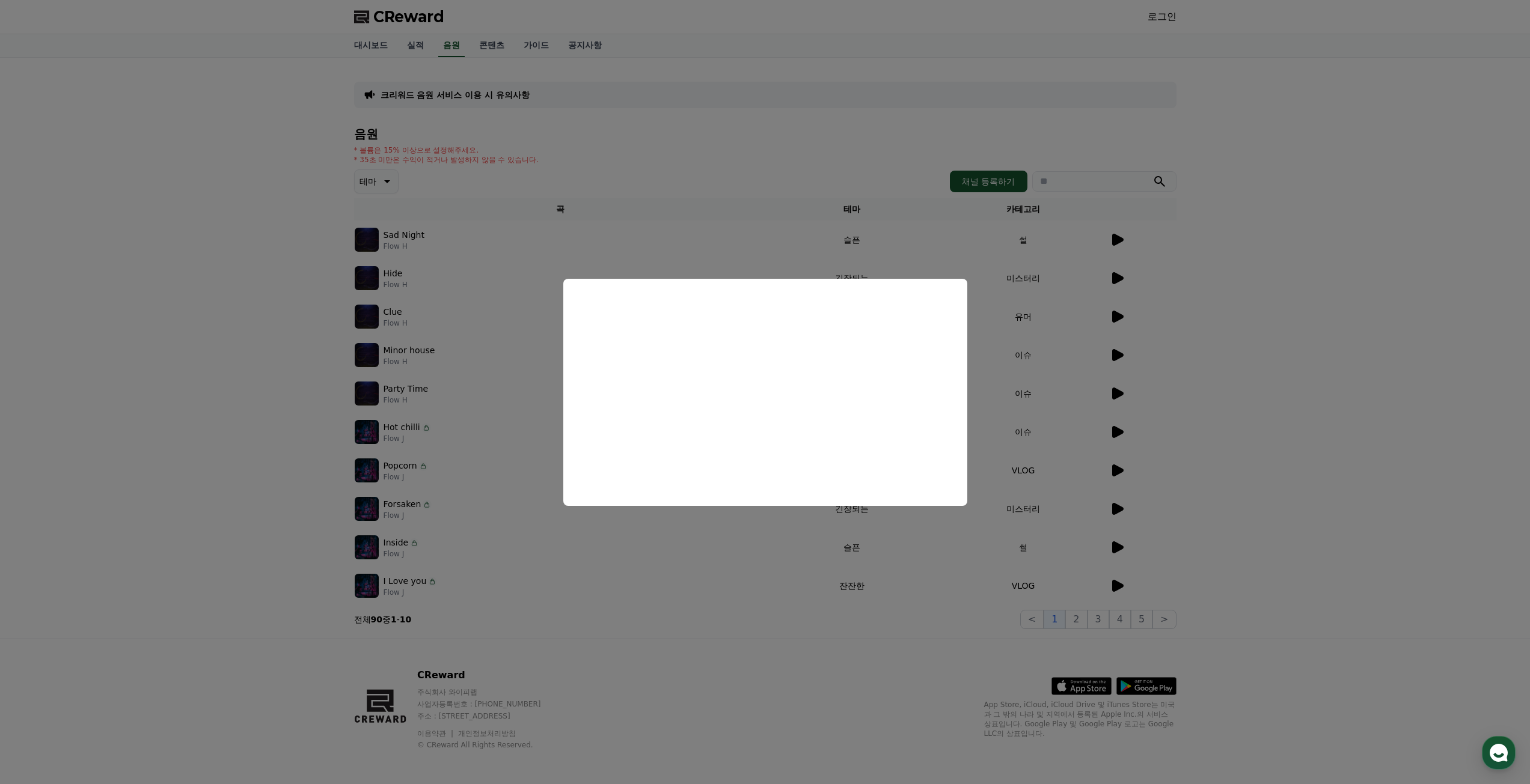
click at [1057, 415] on button "close modal" at bounding box center [765, 392] width 1530 height 784
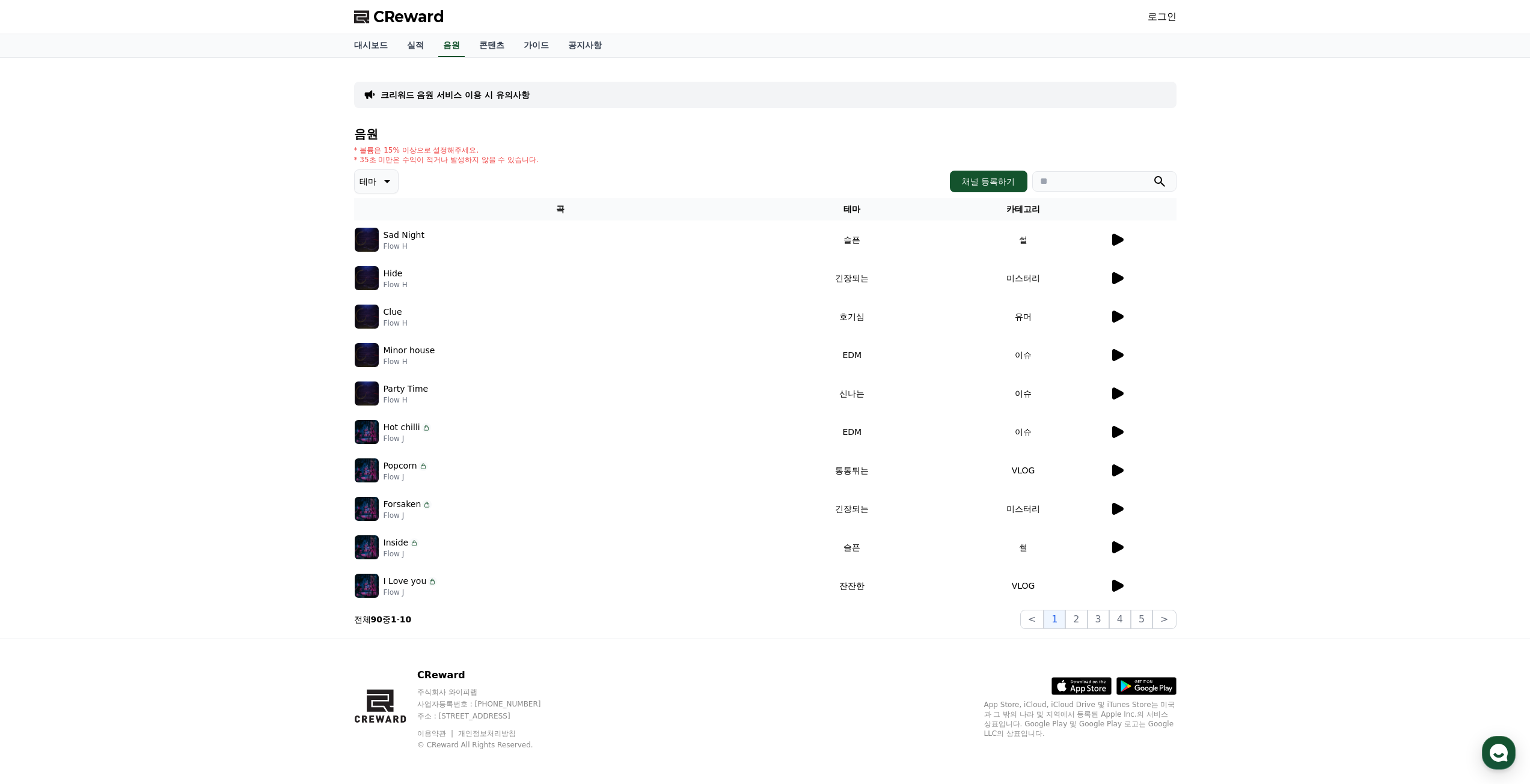
click at [1116, 585] on icon at bounding box center [1117, 585] width 11 height 12
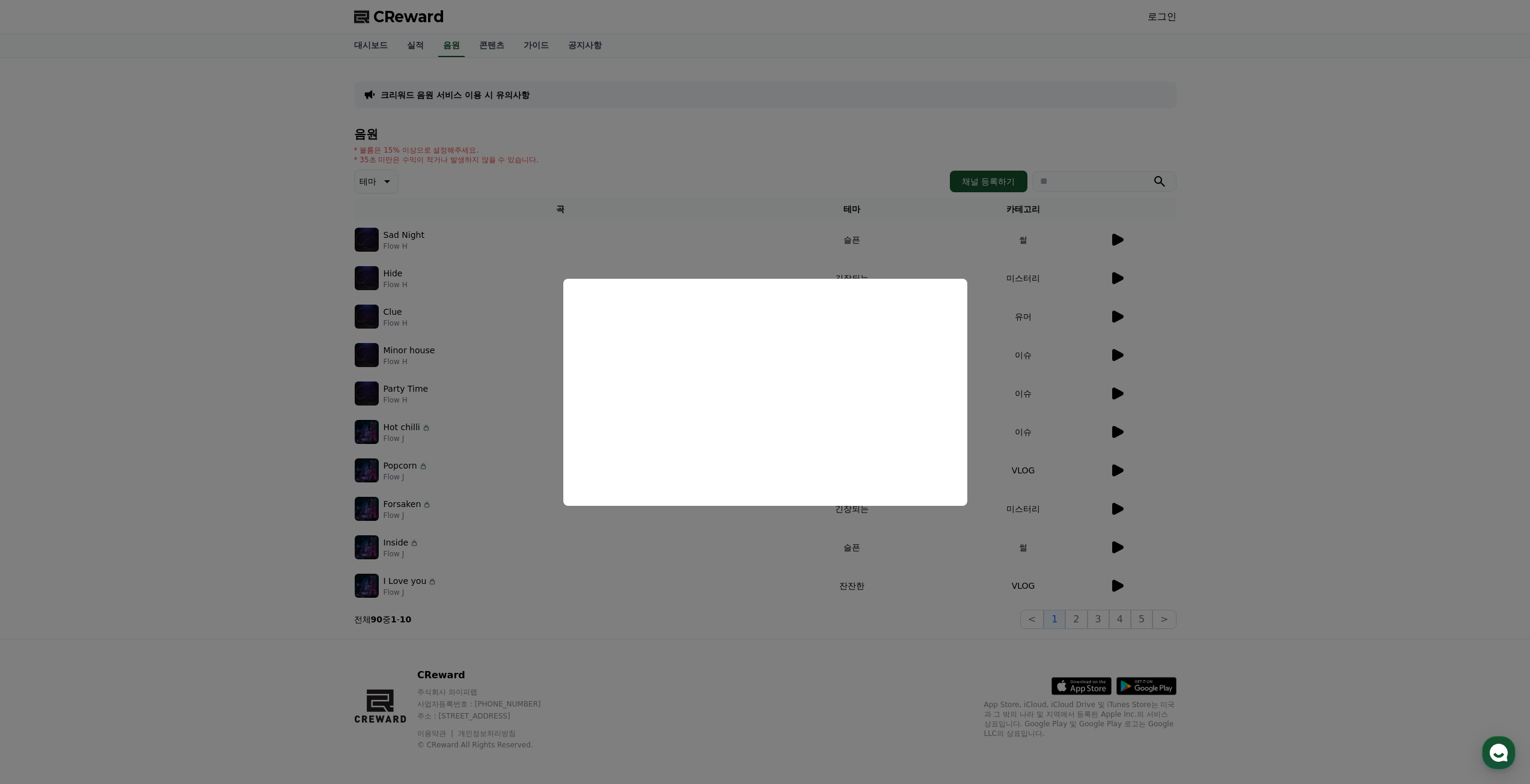
click at [1067, 426] on button "close modal" at bounding box center [765, 392] width 1530 height 784
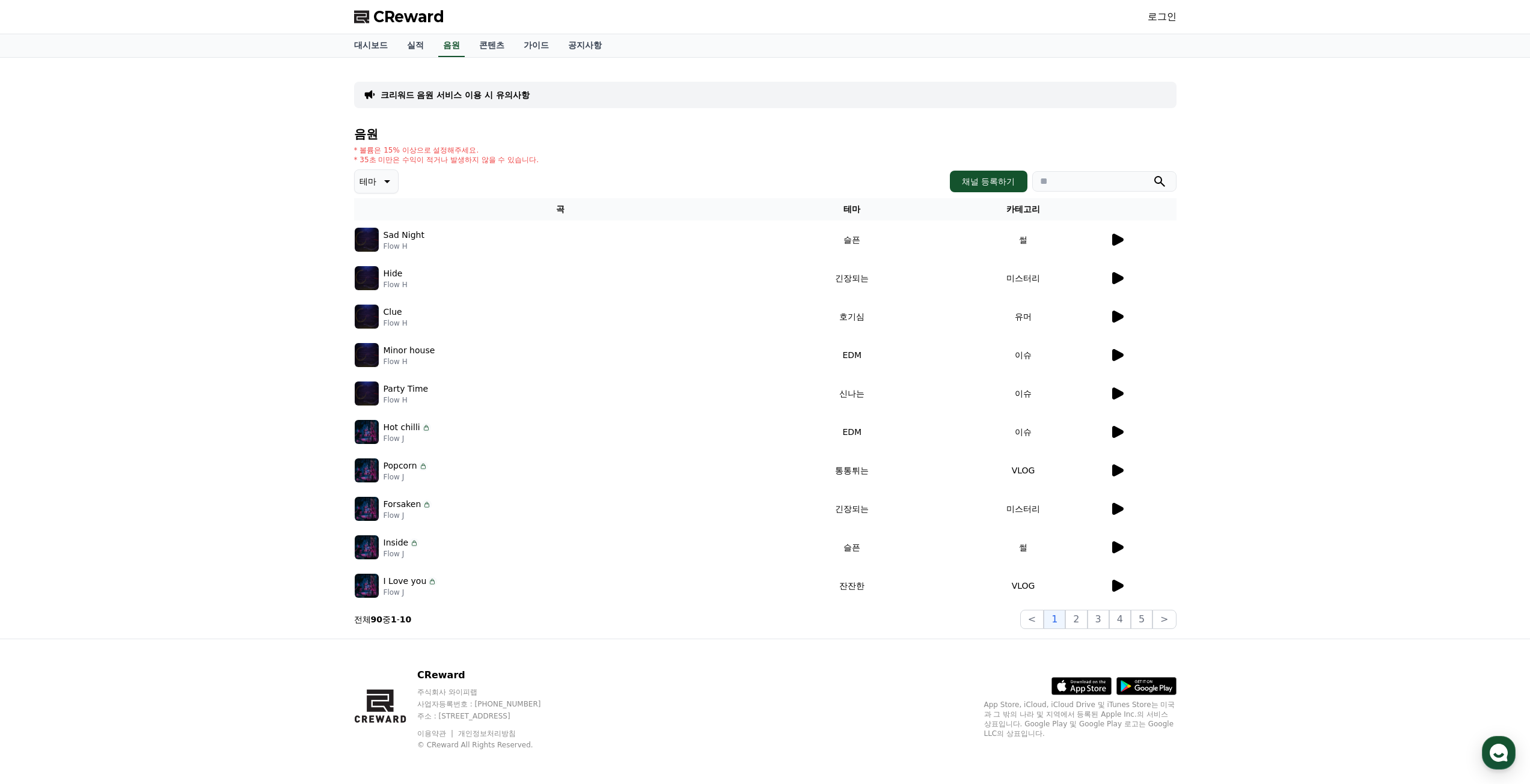
drag, startPoint x: 416, startPoint y: 249, endPoint x: 382, endPoint y: 250, distance: 34.0
click at [383, 250] on p "Flow H" at bounding box center [404, 246] width 40 height 9
click at [421, 244] on p "Flow H" at bounding box center [404, 246] width 40 height 9
click at [407, 237] on p "Sad Night" at bounding box center [404, 235] width 40 height 13
click at [401, 243] on p "Flow H" at bounding box center [404, 246] width 40 height 9
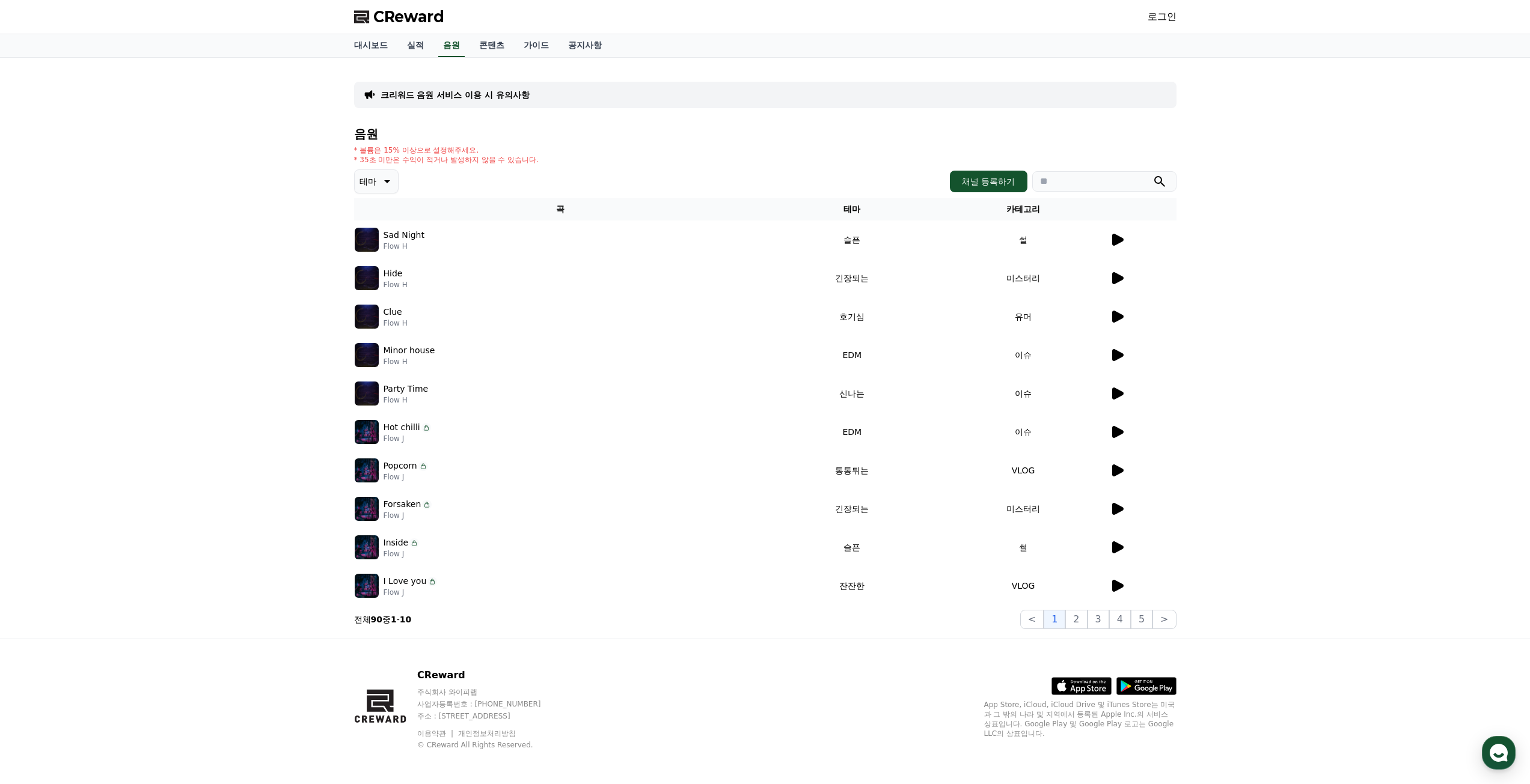
click at [402, 280] on p "Flow H" at bounding box center [395, 285] width 24 height 9
click at [365, 280] on img at bounding box center [367, 278] width 24 height 24
click at [1106, 280] on td "미스터리" at bounding box center [1023, 278] width 171 height 39
click at [1113, 279] on icon at bounding box center [1117, 278] width 11 height 12
